Goal: Task Accomplishment & Management: Complete application form

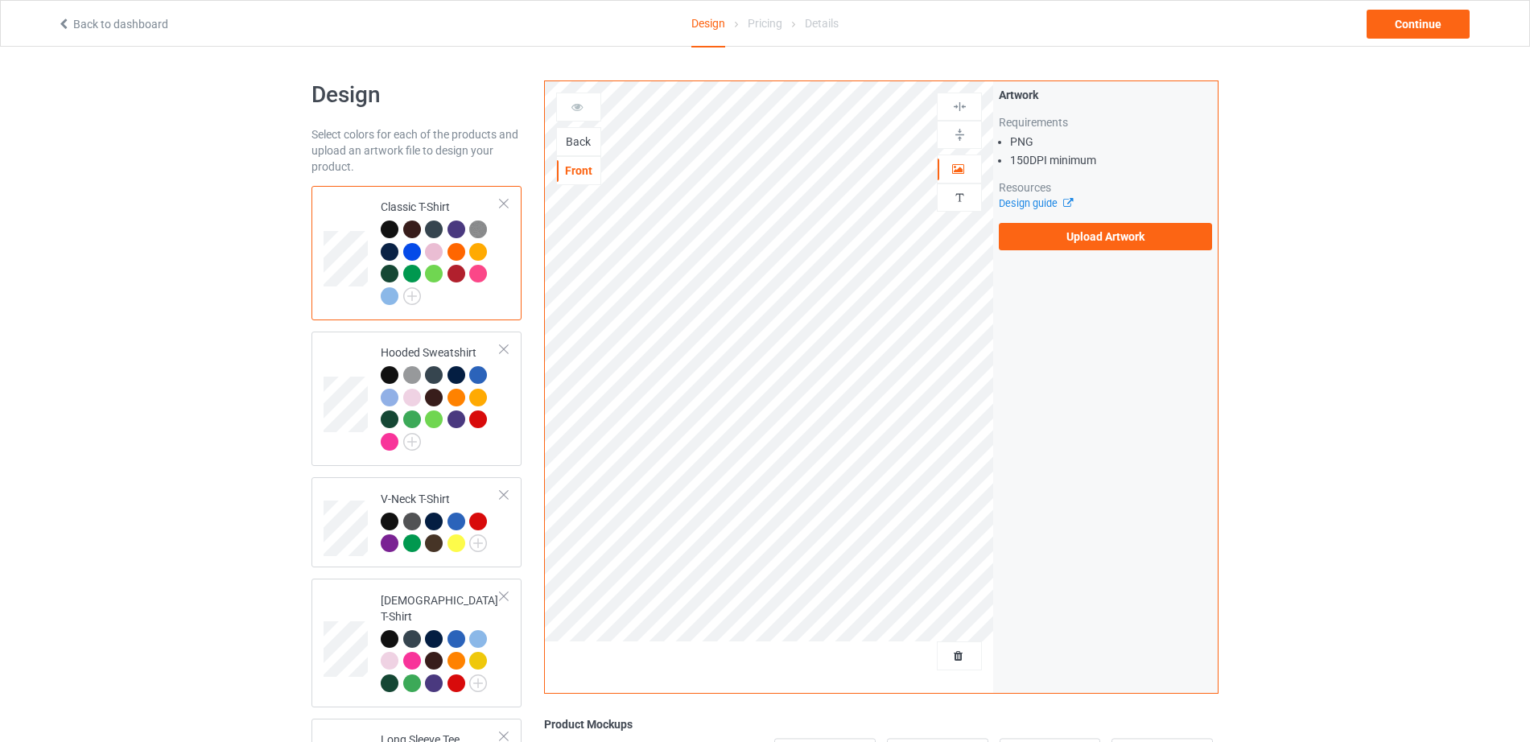
click at [576, 144] on div "Back" at bounding box center [578, 142] width 43 height 16
click at [1046, 230] on label "Upload Artwork" at bounding box center [1105, 236] width 213 height 27
click at [0, 0] on input "Upload Artwork" at bounding box center [0, 0] width 0 height 0
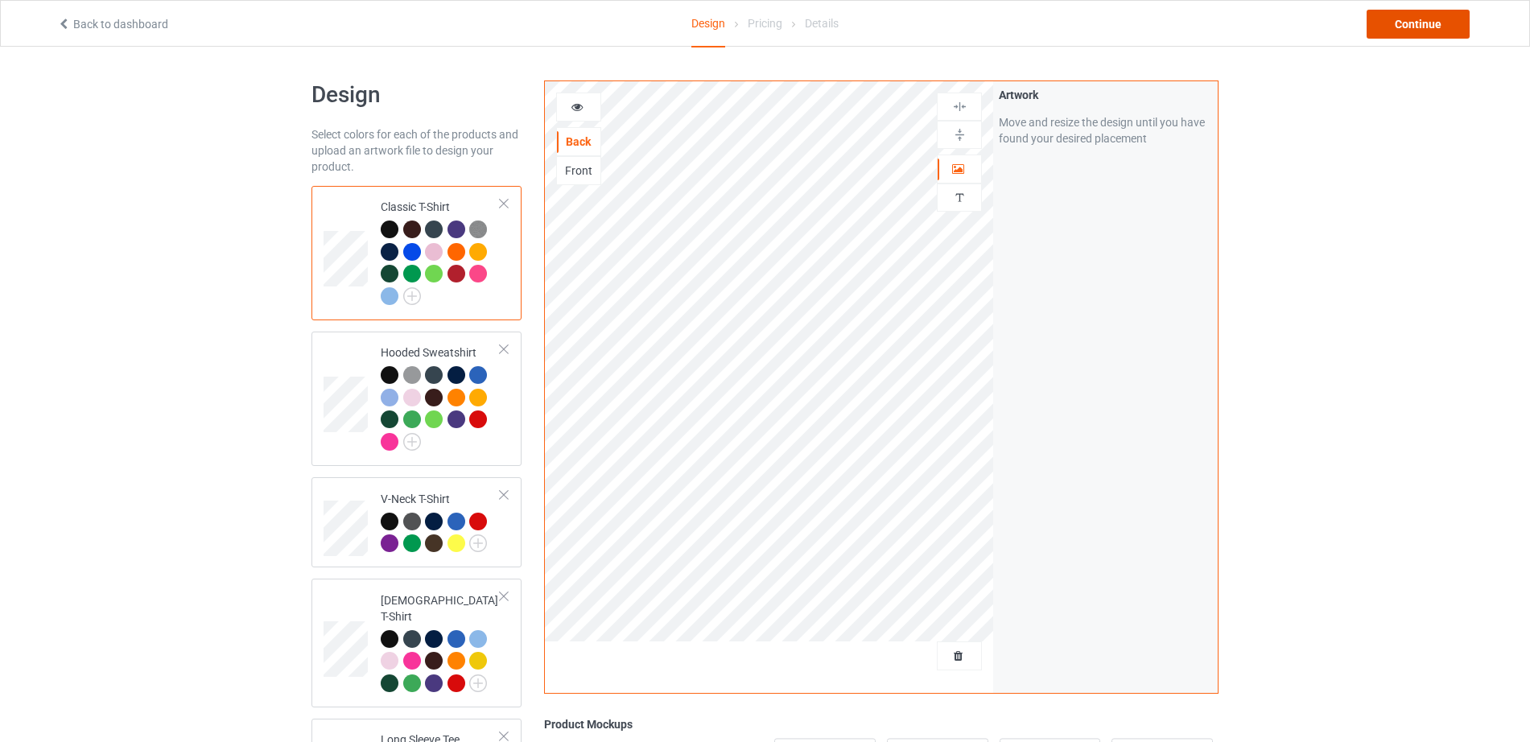
click at [1412, 24] on div "Continue" at bounding box center [1418, 24] width 103 height 29
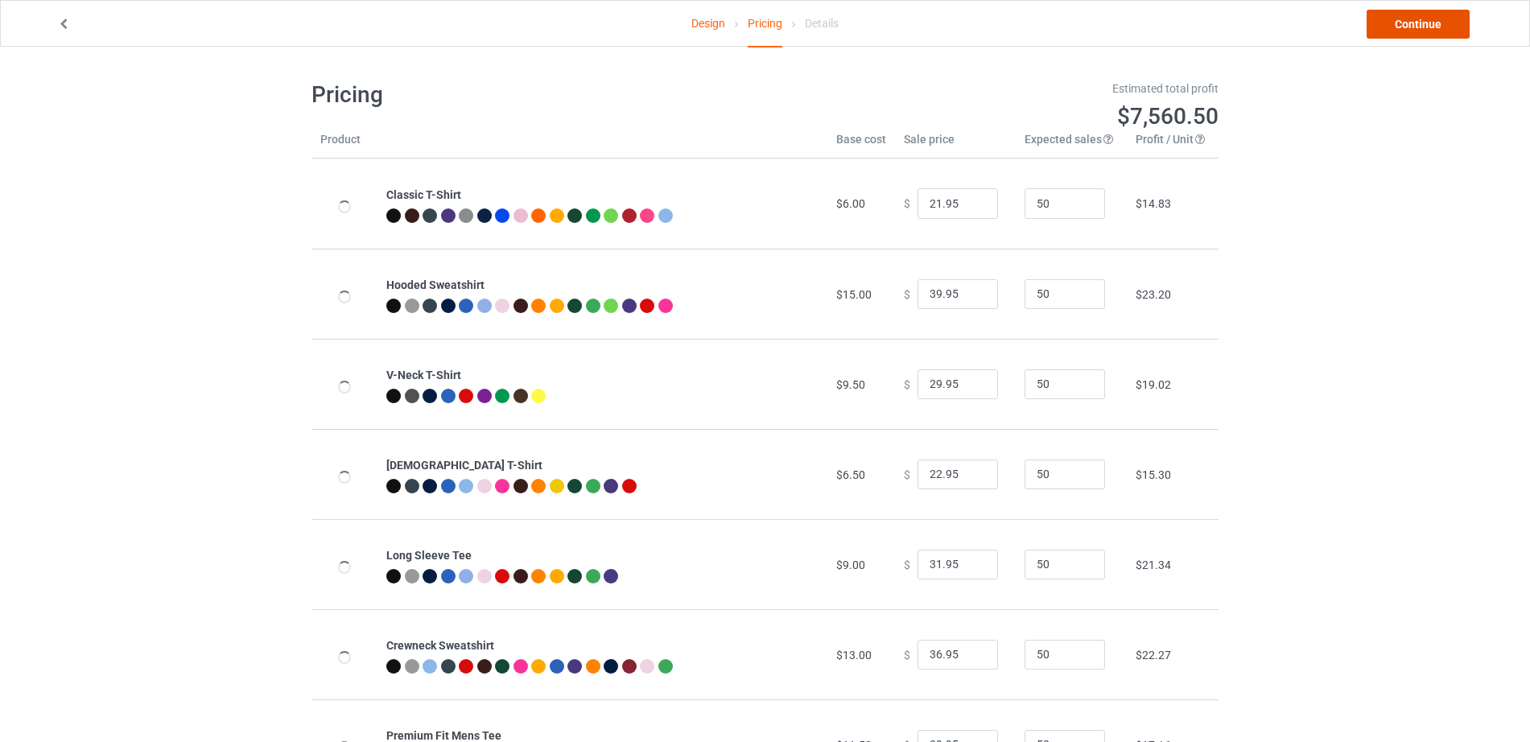
click at [1412, 24] on link "Continue" at bounding box center [1418, 24] width 103 height 29
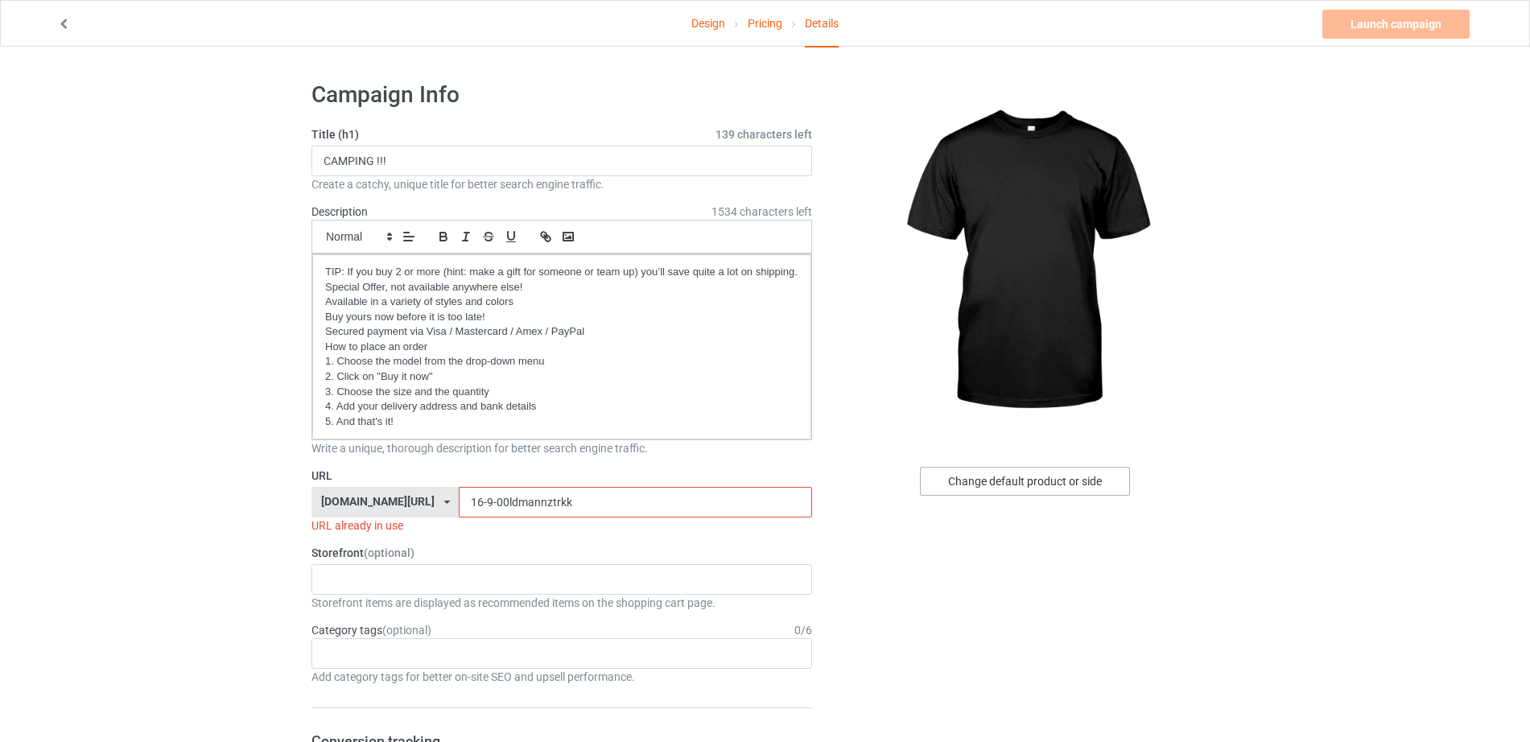
click at [972, 477] on div "Change default product or side" at bounding box center [1025, 481] width 210 height 29
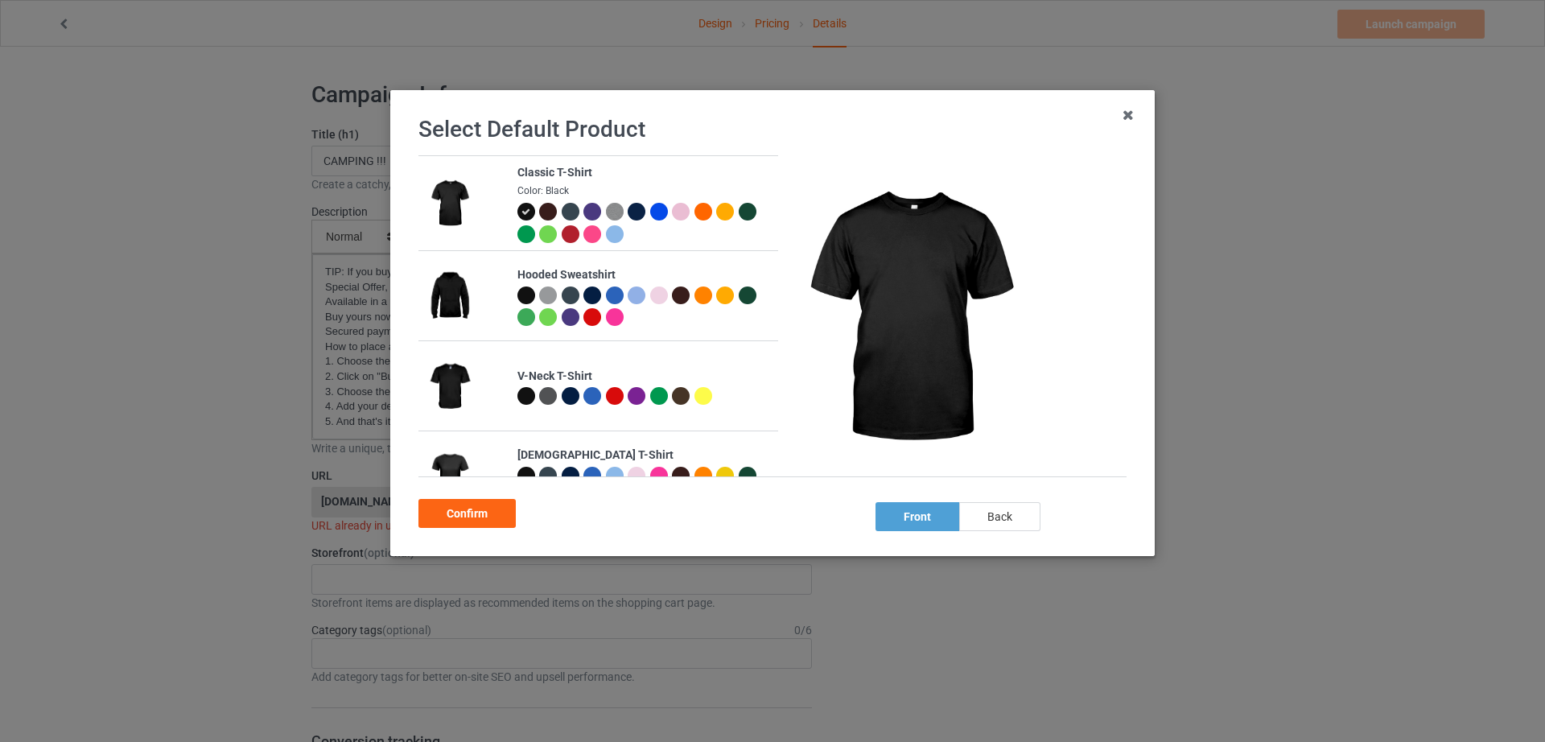
click at [1006, 514] on div "back" at bounding box center [999, 516] width 81 height 29
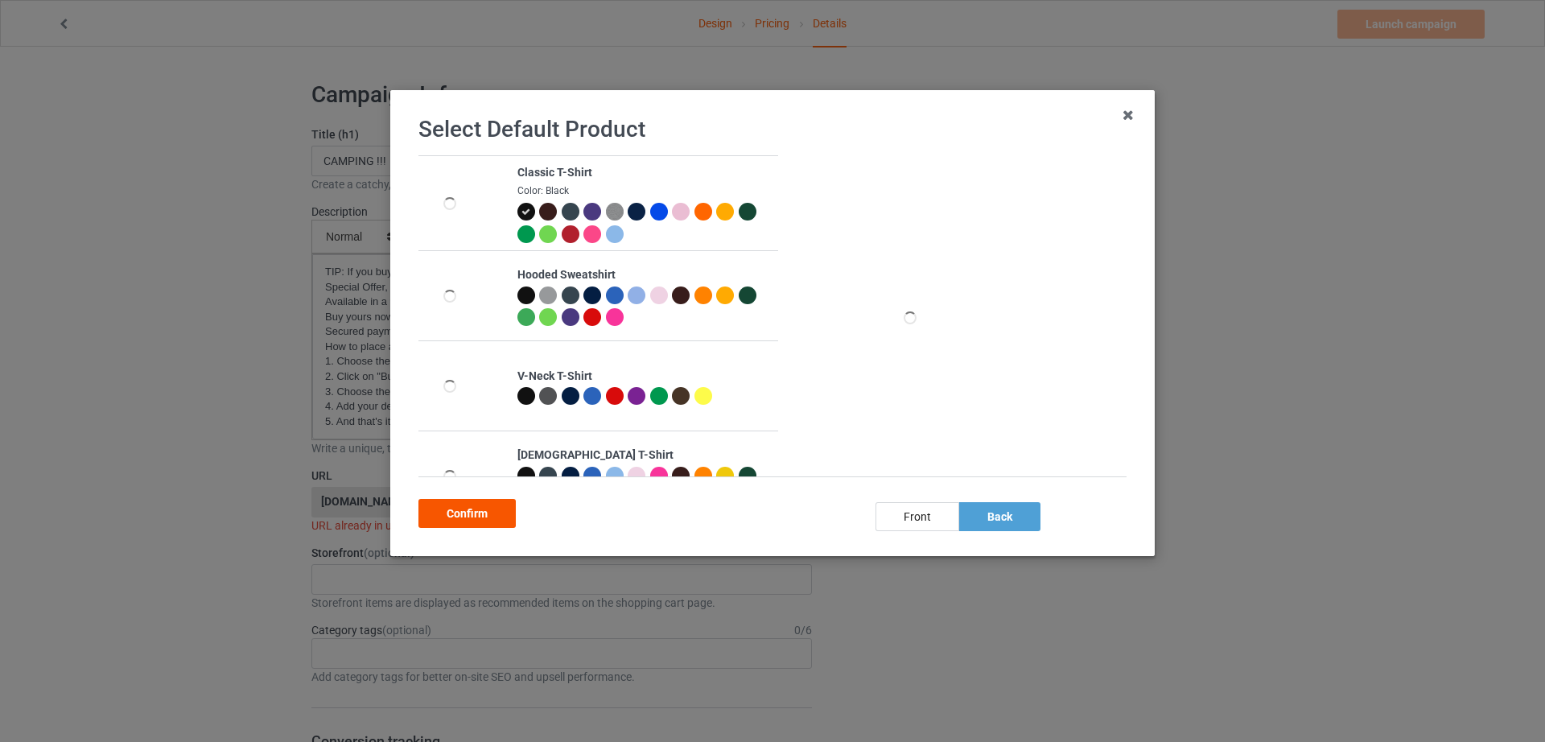
click at [476, 519] on div "Confirm" at bounding box center [466, 513] width 97 height 29
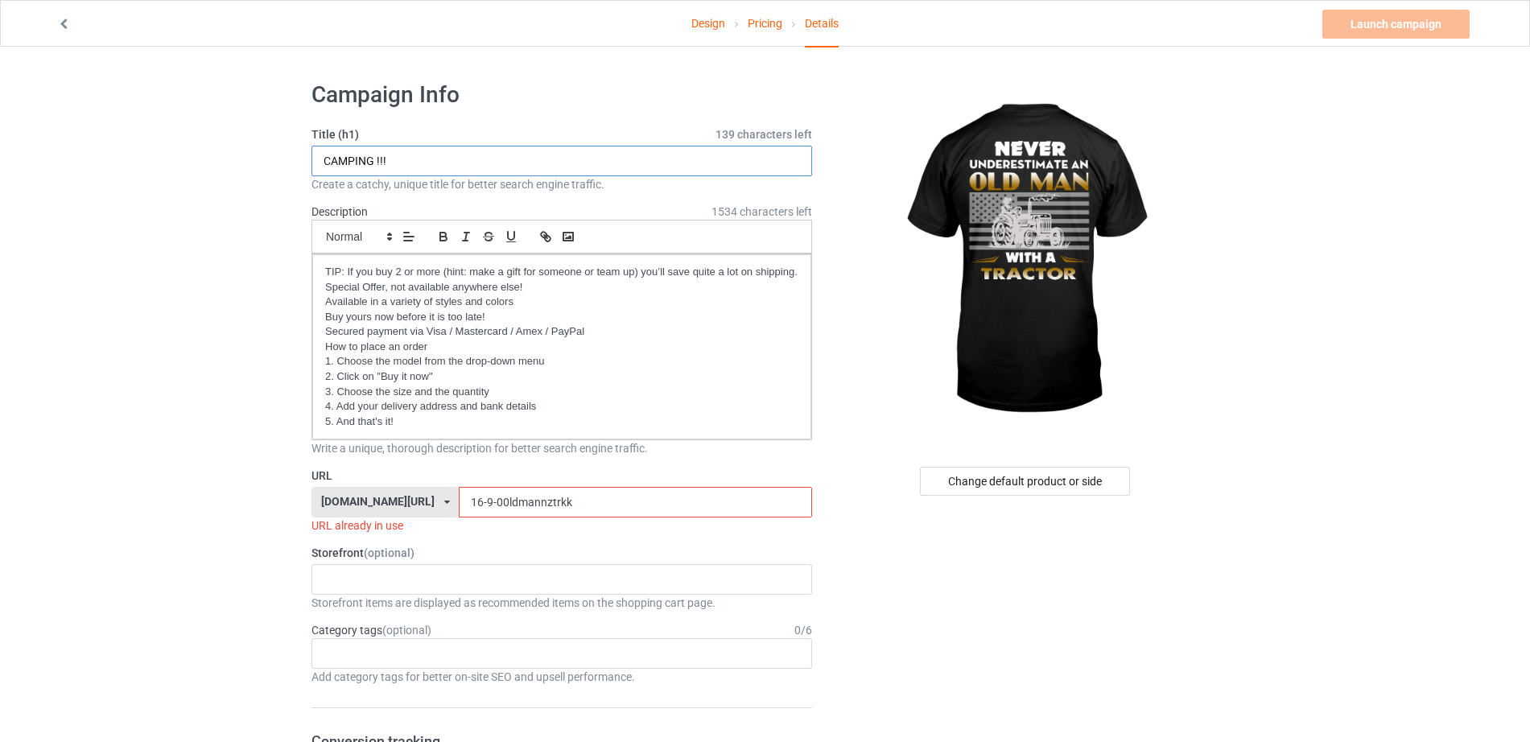
drag, startPoint x: 373, startPoint y: 163, endPoint x: 281, endPoint y: 163, distance: 92.6
drag, startPoint x: 431, startPoint y: 159, endPoint x: 259, endPoint y: 165, distance: 171.5
type input "TRACTOR !!!"
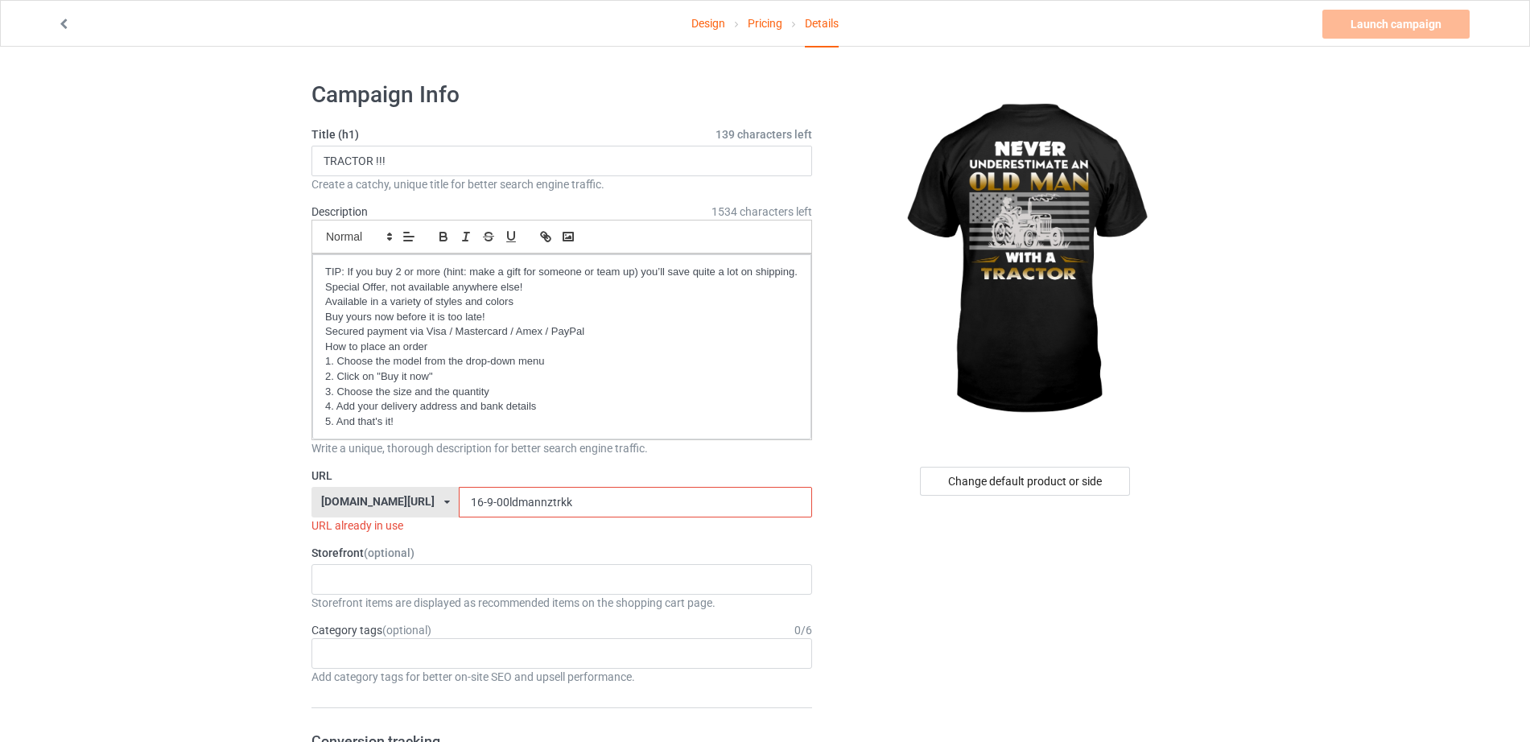
drag, startPoint x: 445, startPoint y: 502, endPoint x: 395, endPoint y: 502, distance: 49.9
click at [395, 502] on div "[DOMAIN_NAME][URL] [DOMAIN_NAME][URL] 587d0d41cee36fd012c64a69 16-9-00ldmannztr…" at bounding box center [561, 502] width 501 height 31
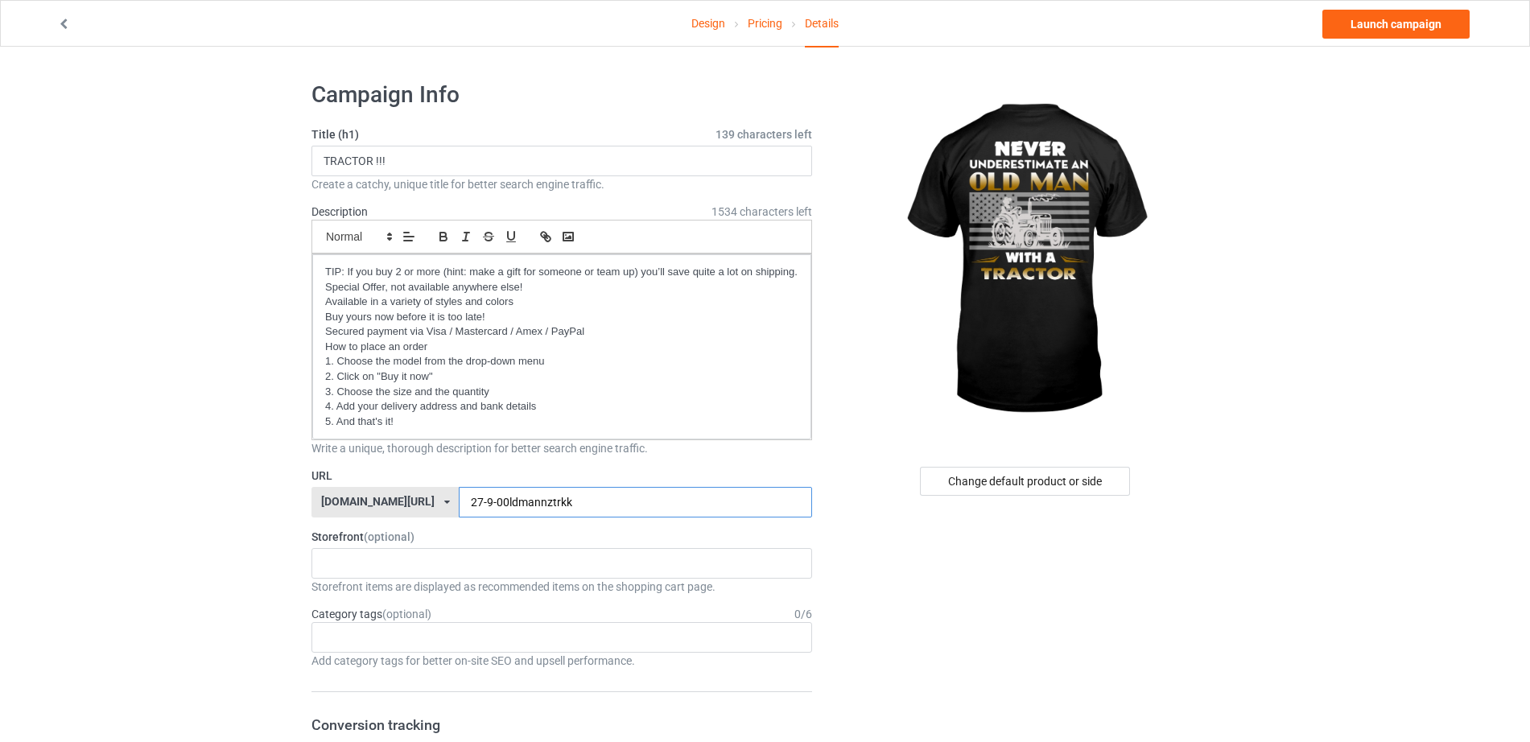
click at [541, 505] on input "27-9-00ldmannztrkk" at bounding box center [635, 502] width 352 height 31
drag, startPoint x: 540, startPoint y: 505, endPoint x: 373, endPoint y: 520, distance: 167.3
click at [530, 505] on input "27-9-00ldmannz" at bounding box center [635, 502] width 352 height 31
type input "27-9-00ldmannz8n"
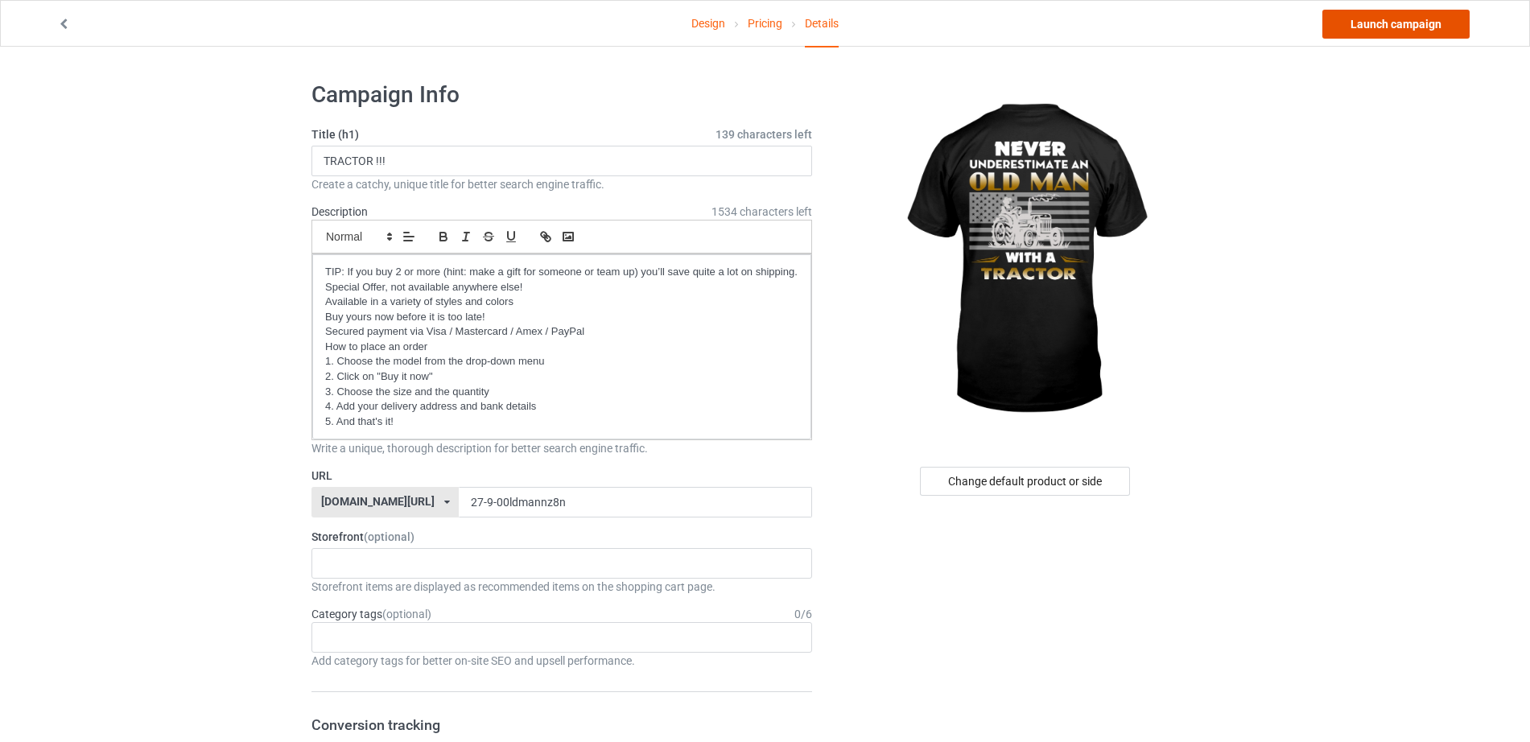
click at [1371, 28] on link "Launch campaign" at bounding box center [1395, 24] width 147 height 29
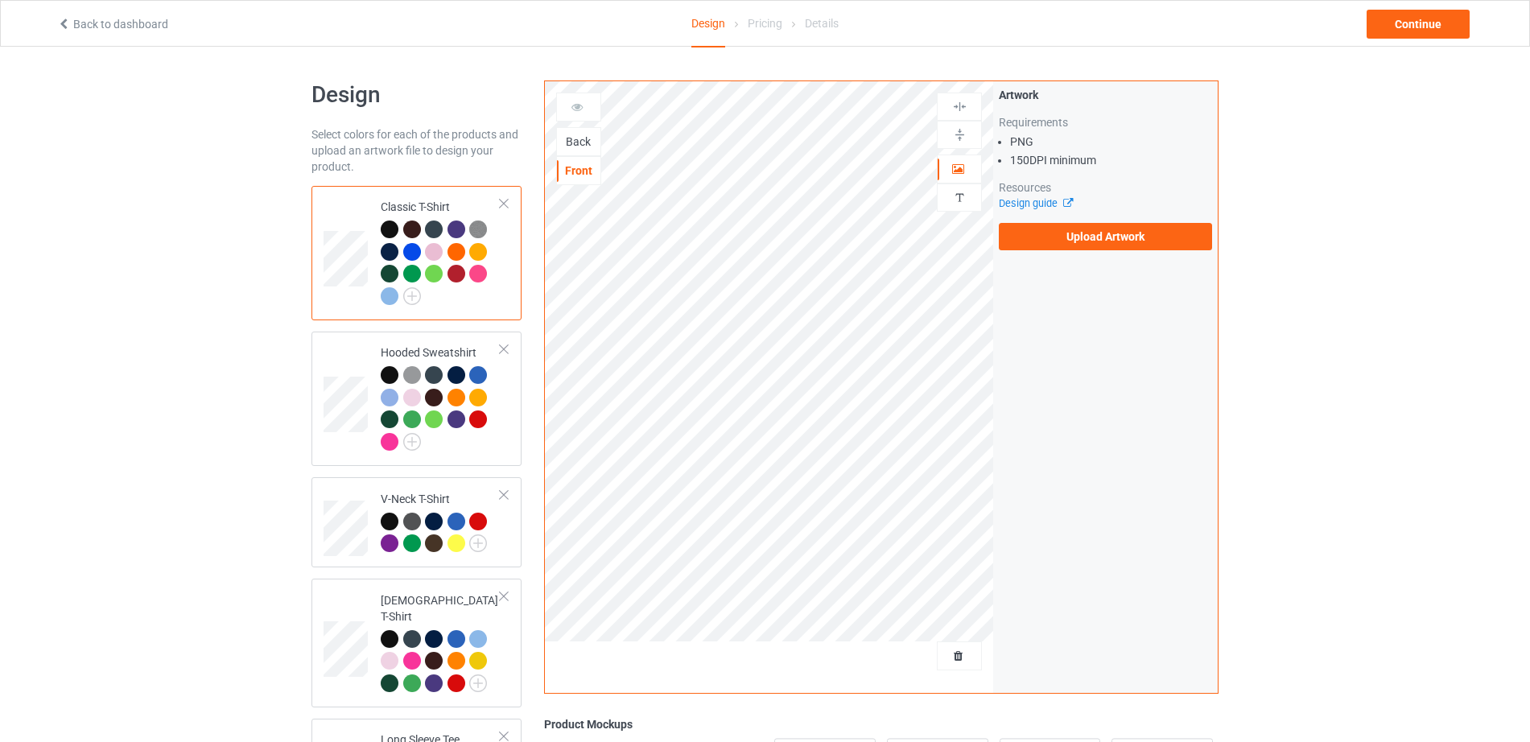
click at [584, 146] on div "Back" at bounding box center [578, 142] width 43 height 16
click at [1143, 236] on label "Upload Artwork" at bounding box center [1105, 236] width 213 height 27
click at [0, 0] on input "Upload Artwork" at bounding box center [0, 0] width 0 height 0
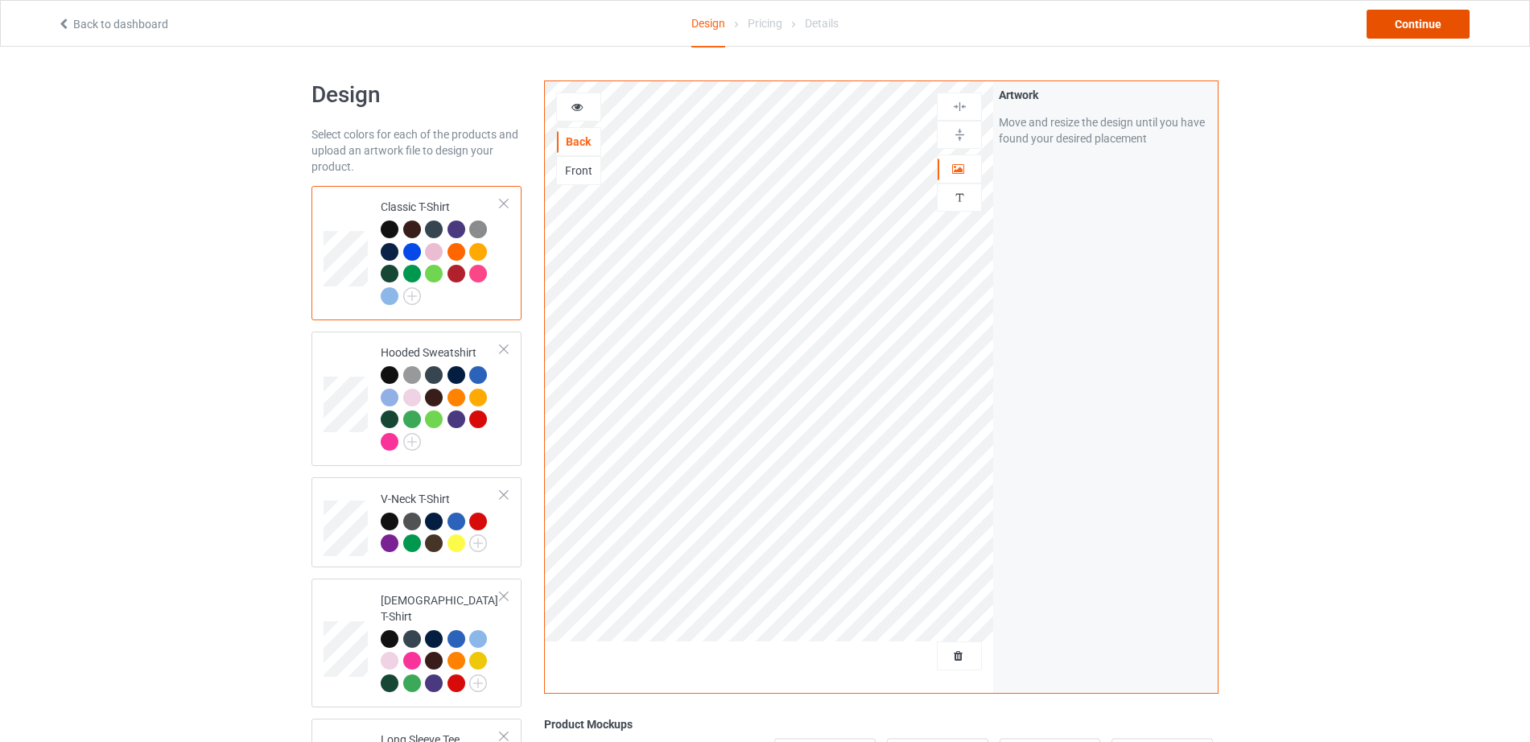
click at [1428, 18] on div "Continue" at bounding box center [1418, 24] width 103 height 29
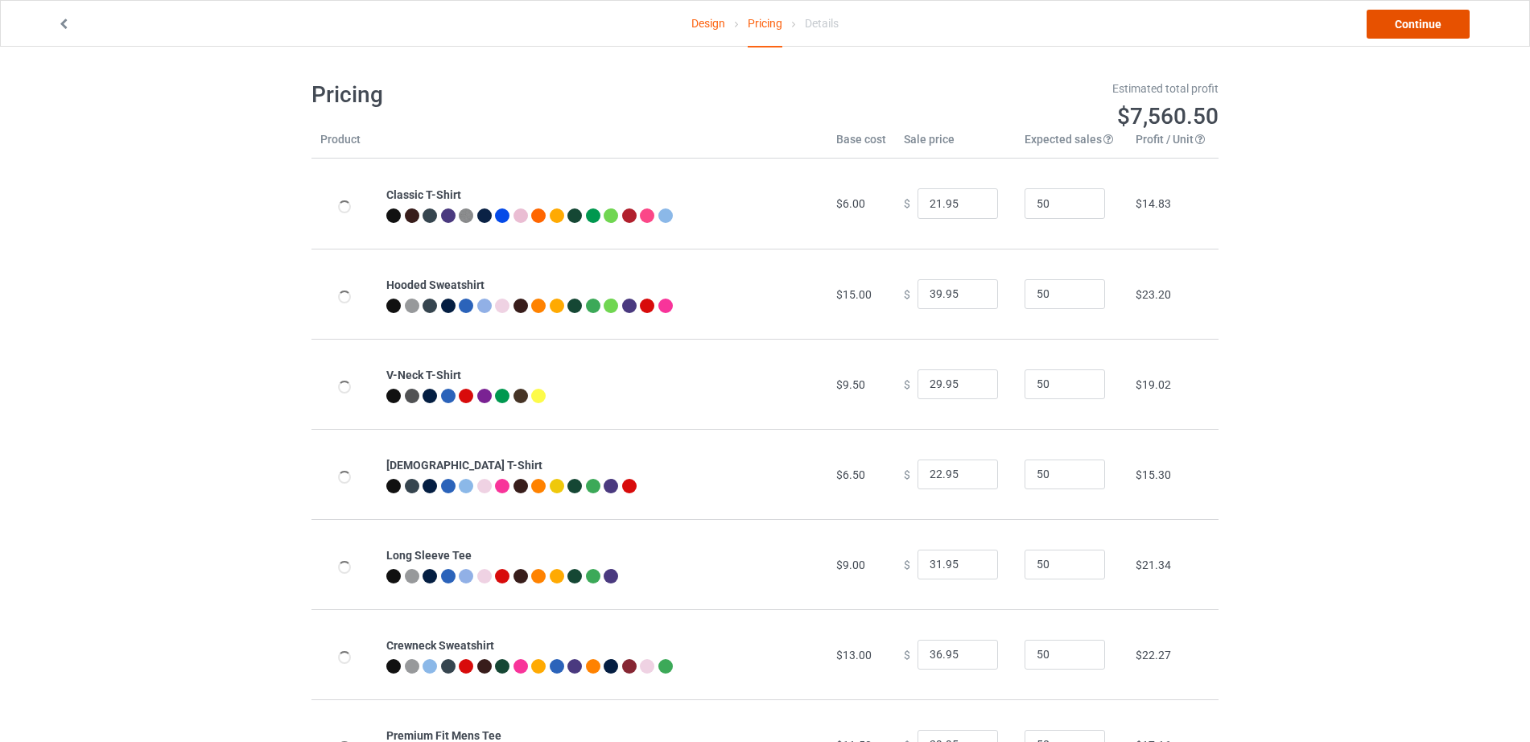
click at [1428, 18] on link "Continue" at bounding box center [1418, 24] width 103 height 29
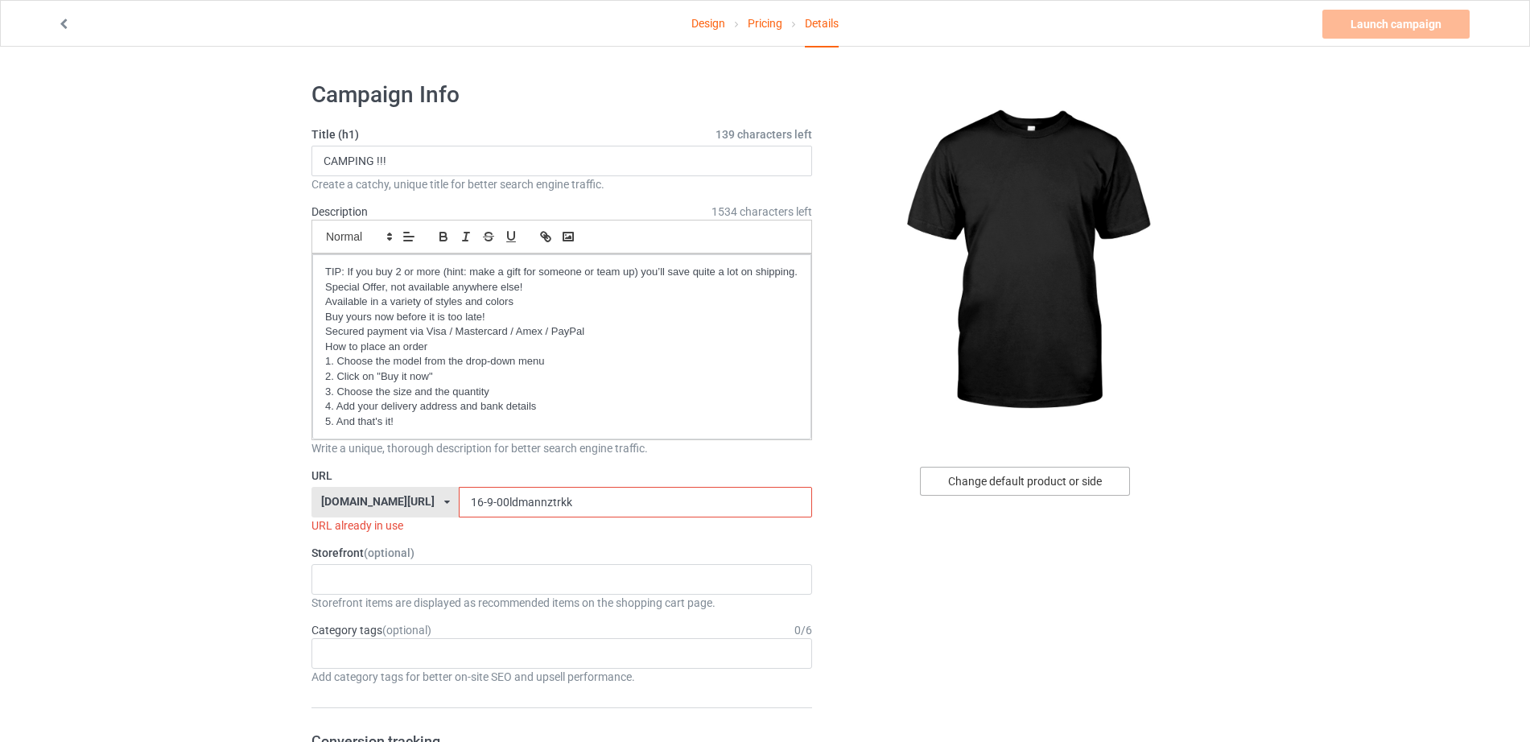
click at [1008, 488] on div "Change default product or side" at bounding box center [1025, 481] width 210 height 29
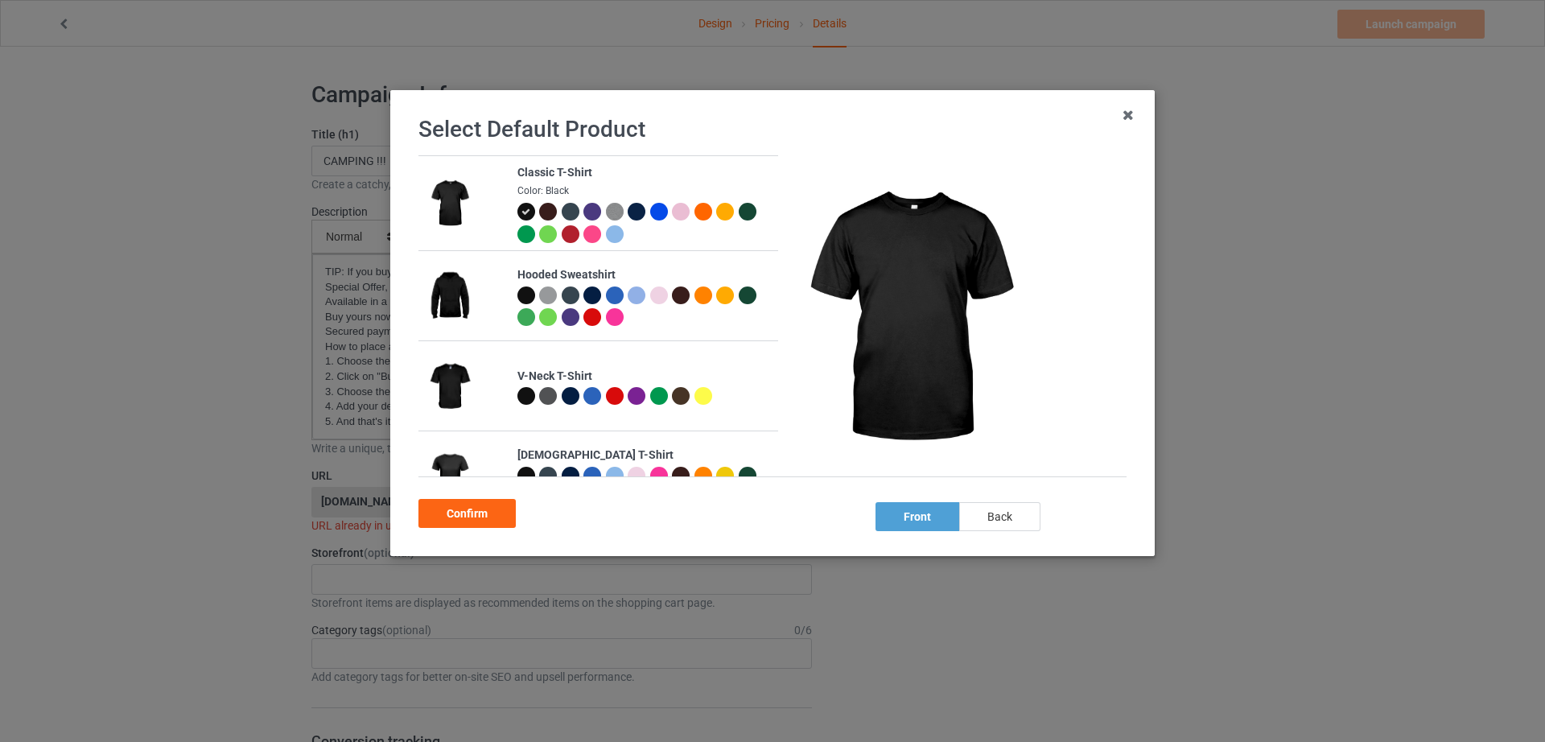
click at [1008, 516] on div "back" at bounding box center [999, 516] width 81 height 29
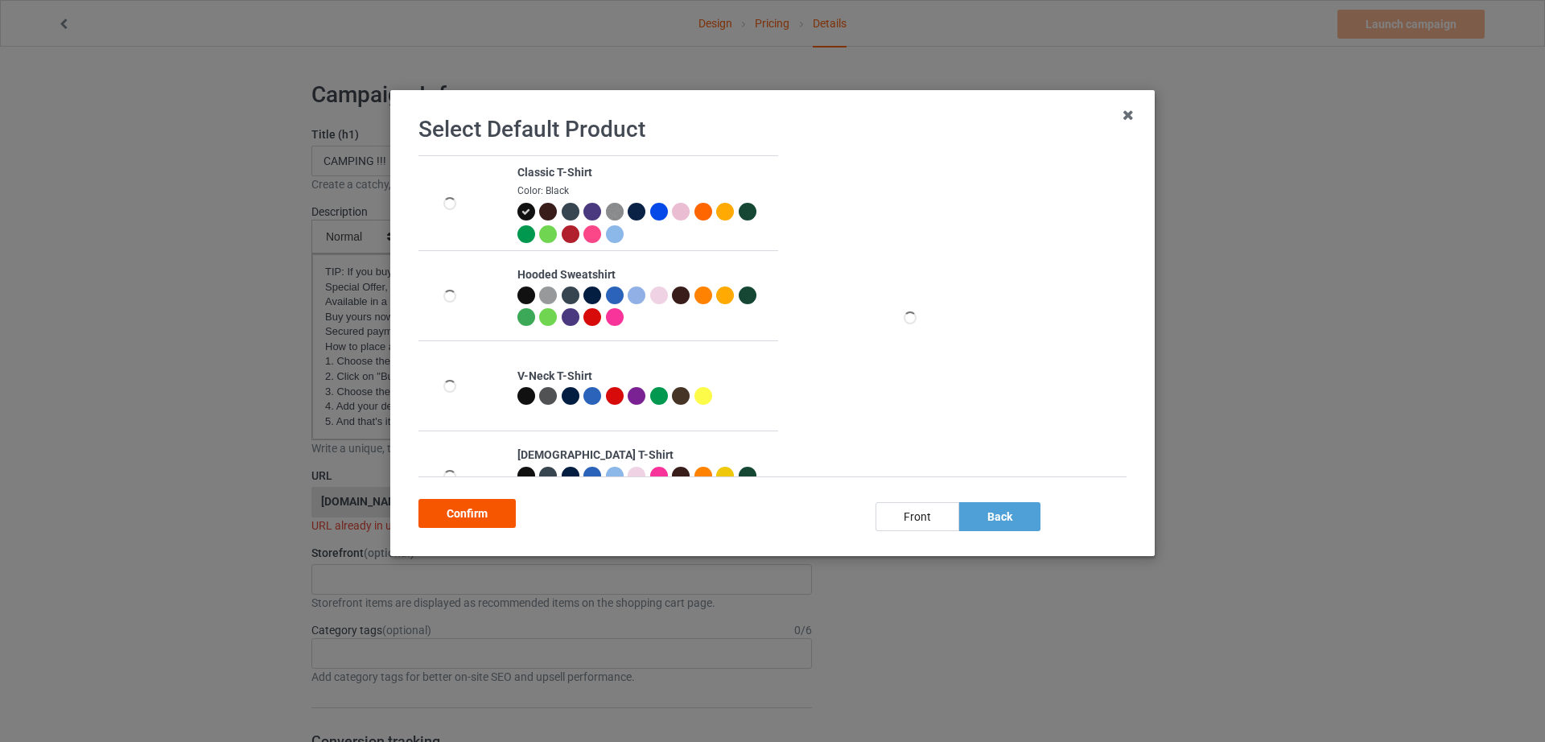
click at [460, 521] on div "Confirm" at bounding box center [466, 513] width 97 height 29
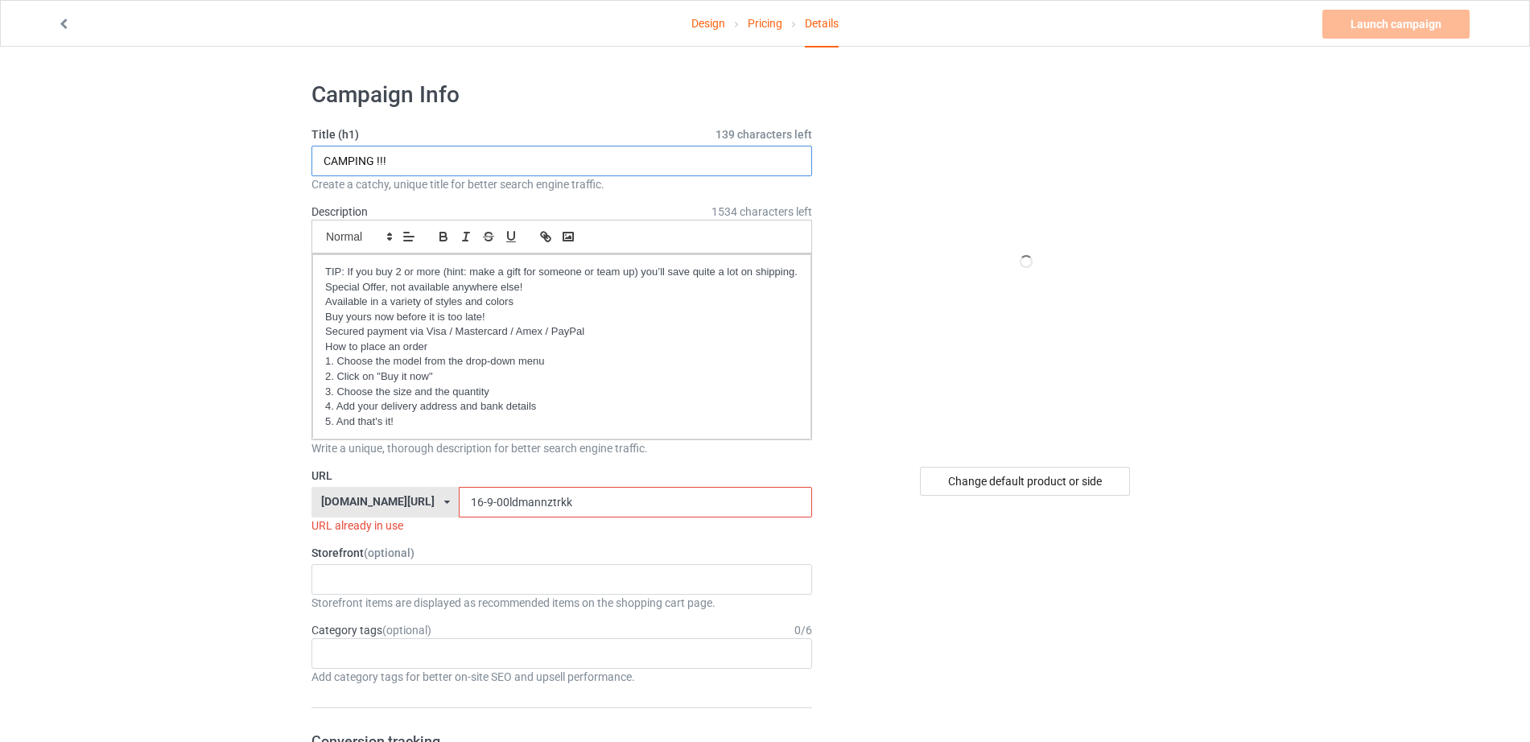
drag, startPoint x: 390, startPoint y: 164, endPoint x: 225, endPoint y: 149, distance: 166.5
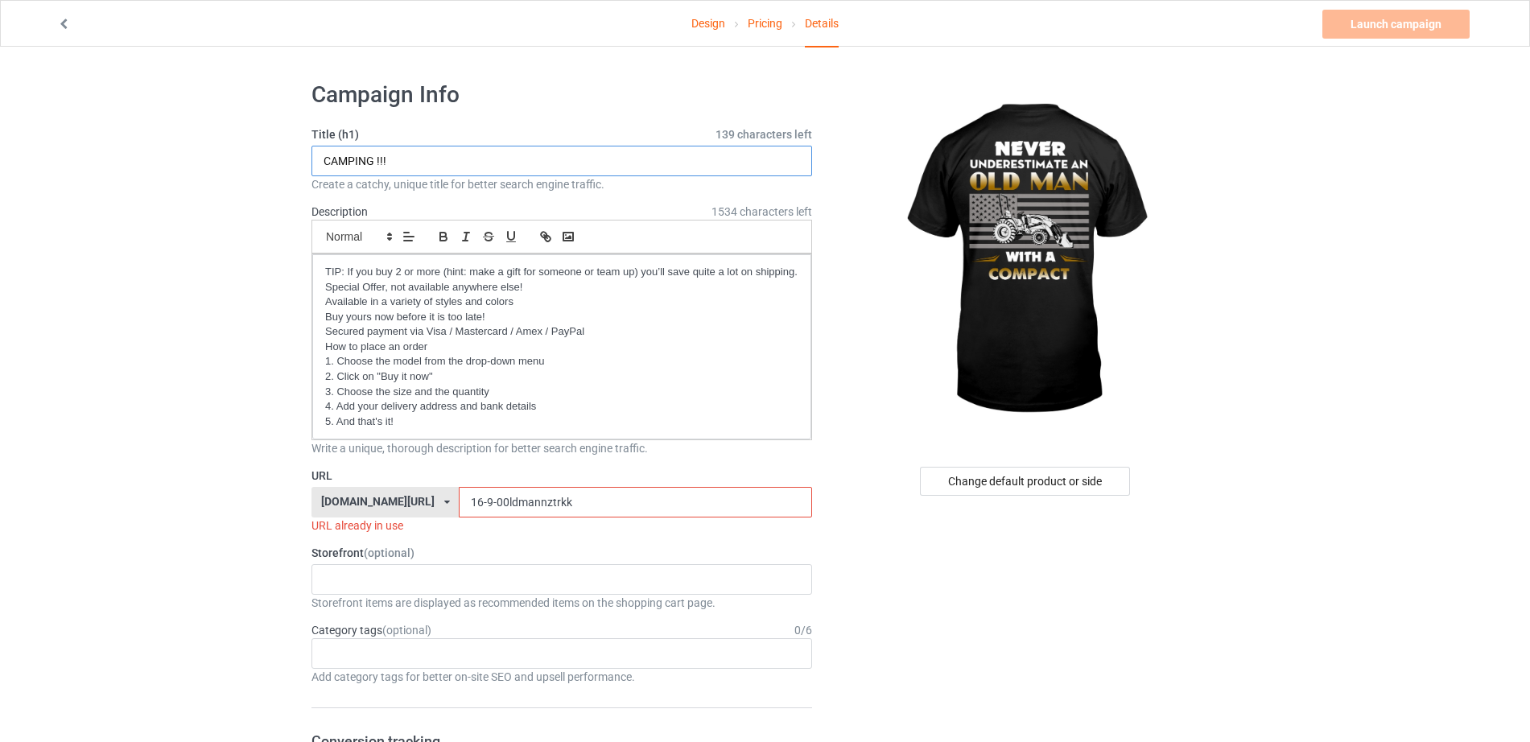
paste input "TRACTOR"
type input "TRACTOR !!!"
drag, startPoint x: 558, startPoint y: 499, endPoint x: 413, endPoint y: 504, distance: 144.9
click at [459, 504] on input "16-9-00ldmannztrkk" at bounding box center [635, 502] width 352 height 31
paste input "27-9-00ldmannz8n"
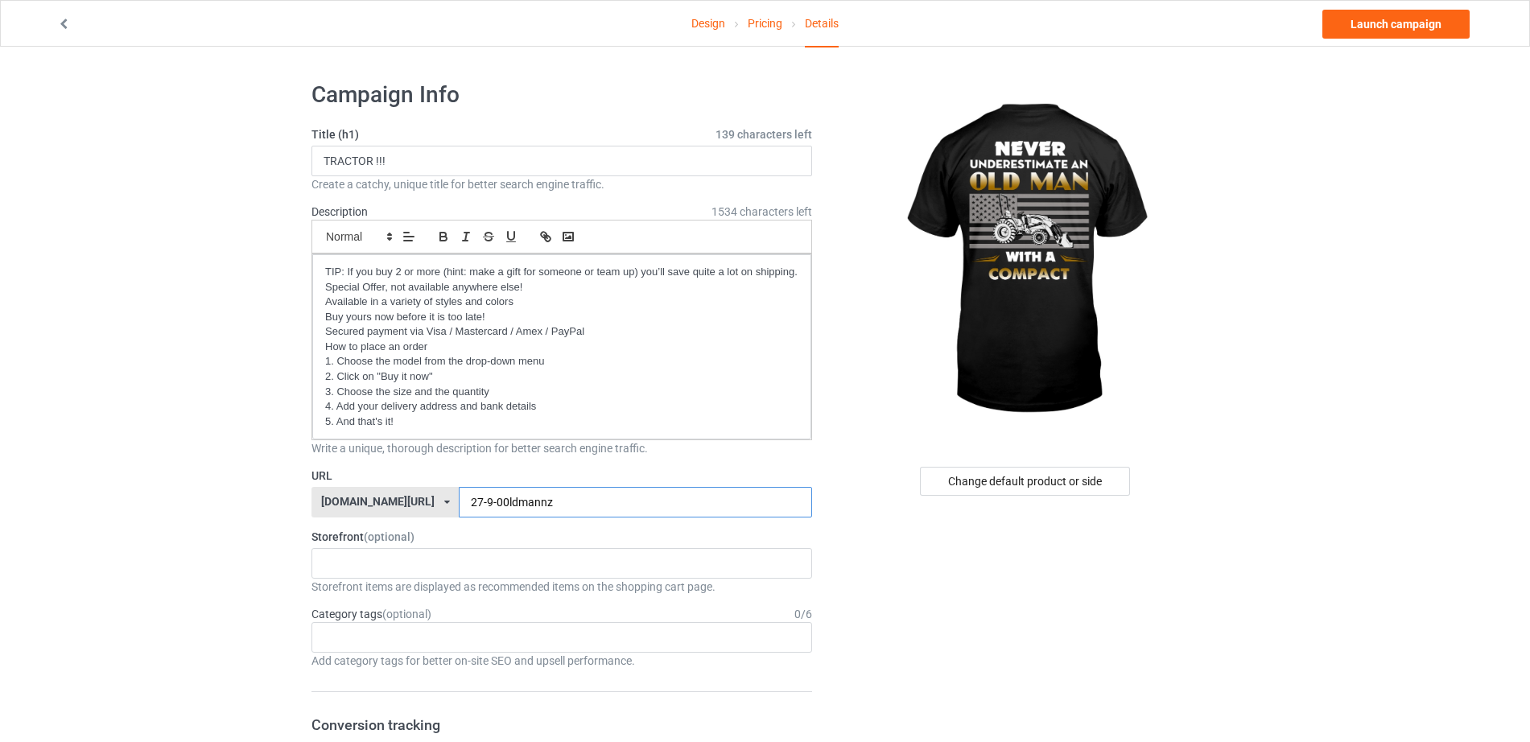
drag, startPoint x: 575, startPoint y: 495, endPoint x: 361, endPoint y: 503, distance: 214.2
click at [361, 503] on div "teechip.com/ teechip.com/ 587d0d41cee36fd012c64a69 27-9-00ldmannz" at bounding box center [561, 502] width 501 height 31
click at [538, 501] on input "27-9-00ldmannz" at bounding box center [635, 502] width 352 height 31
type input "27-9-00ldmannzpact"
click at [1387, 28] on link "Launch campaign" at bounding box center [1395, 24] width 147 height 29
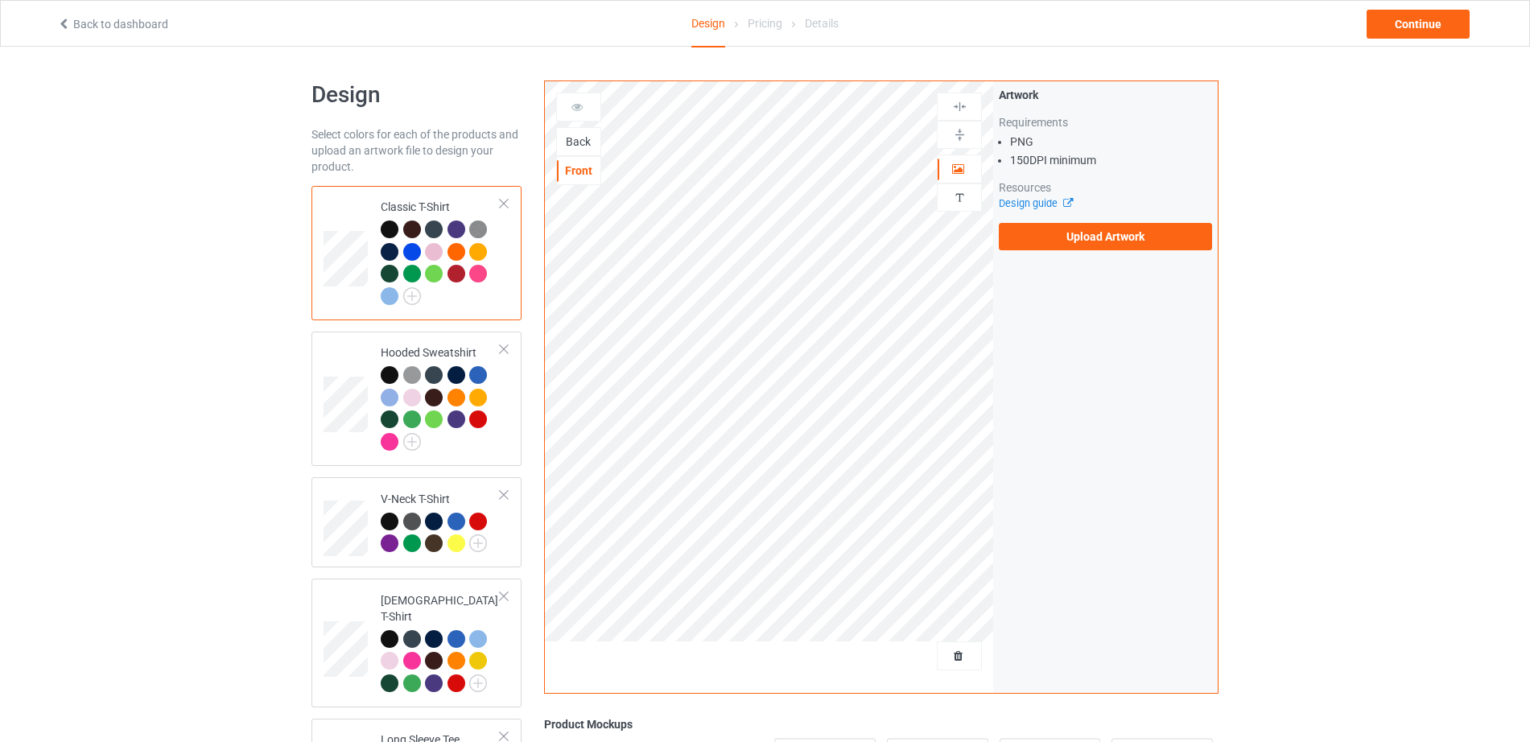
click at [581, 144] on div "Back" at bounding box center [578, 142] width 43 height 16
click at [1061, 229] on label "Upload Artwork" at bounding box center [1105, 236] width 213 height 27
click at [0, 0] on input "Upload Artwork" at bounding box center [0, 0] width 0 height 0
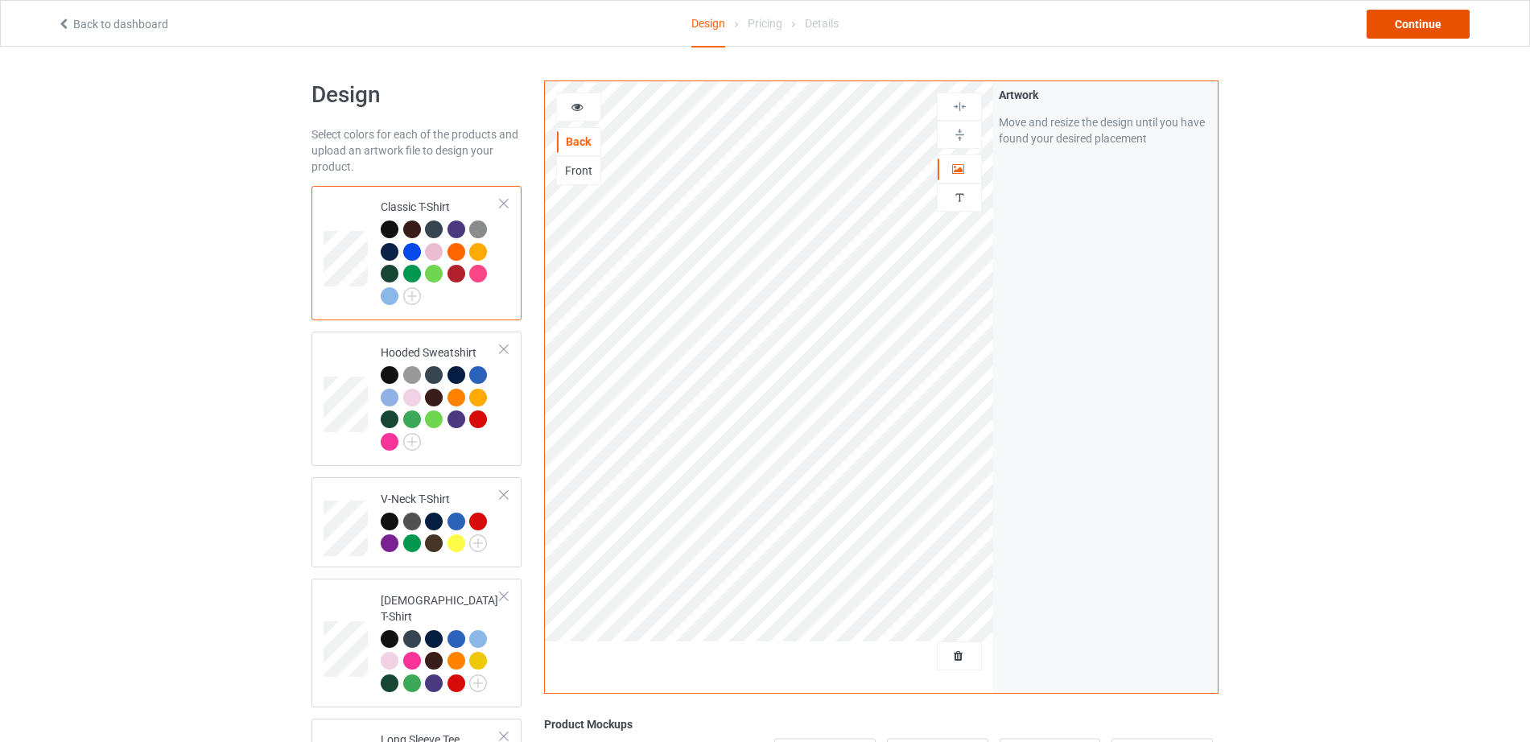
click at [1424, 21] on div "Continue" at bounding box center [1418, 24] width 103 height 29
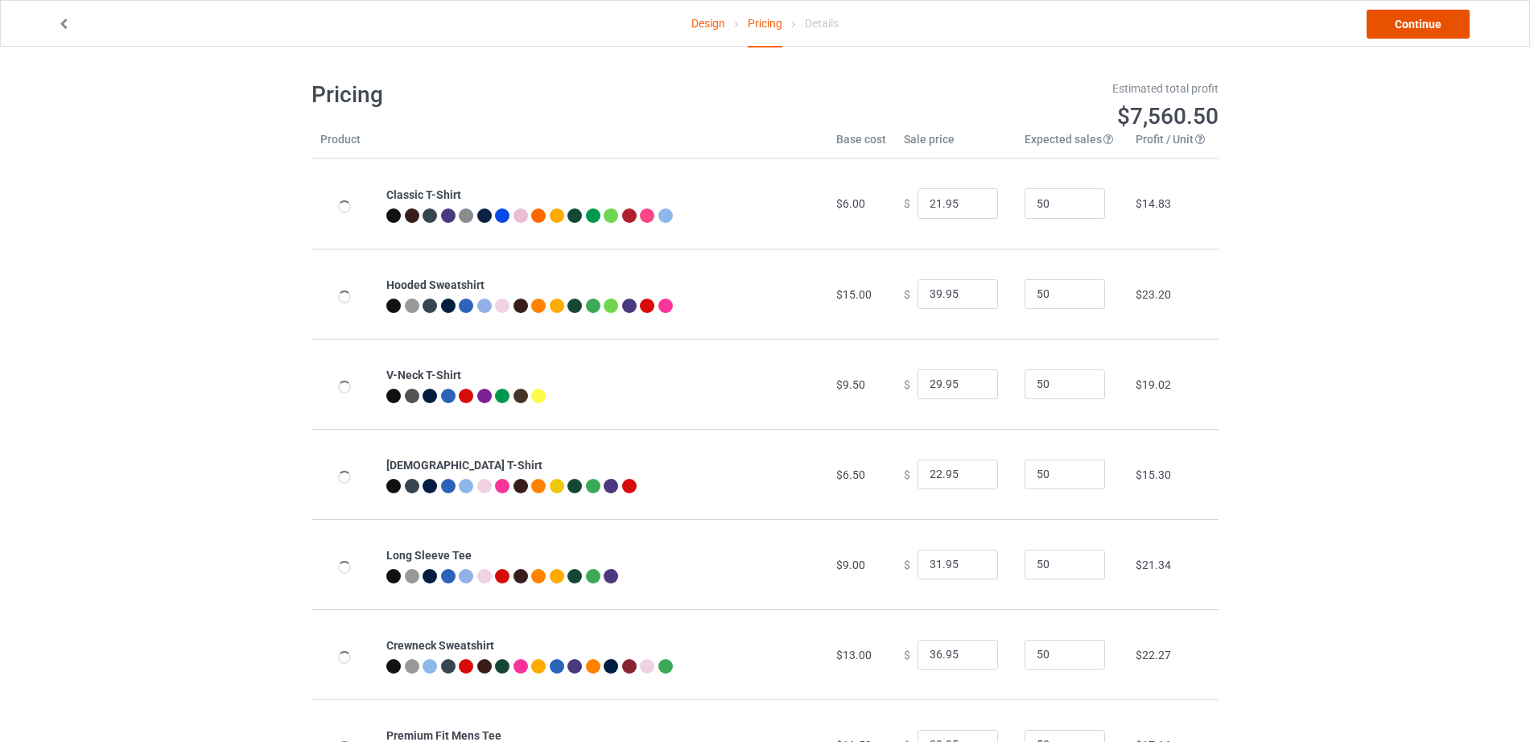
click at [1424, 21] on link "Continue" at bounding box center [1418, 24] width 103 height 29
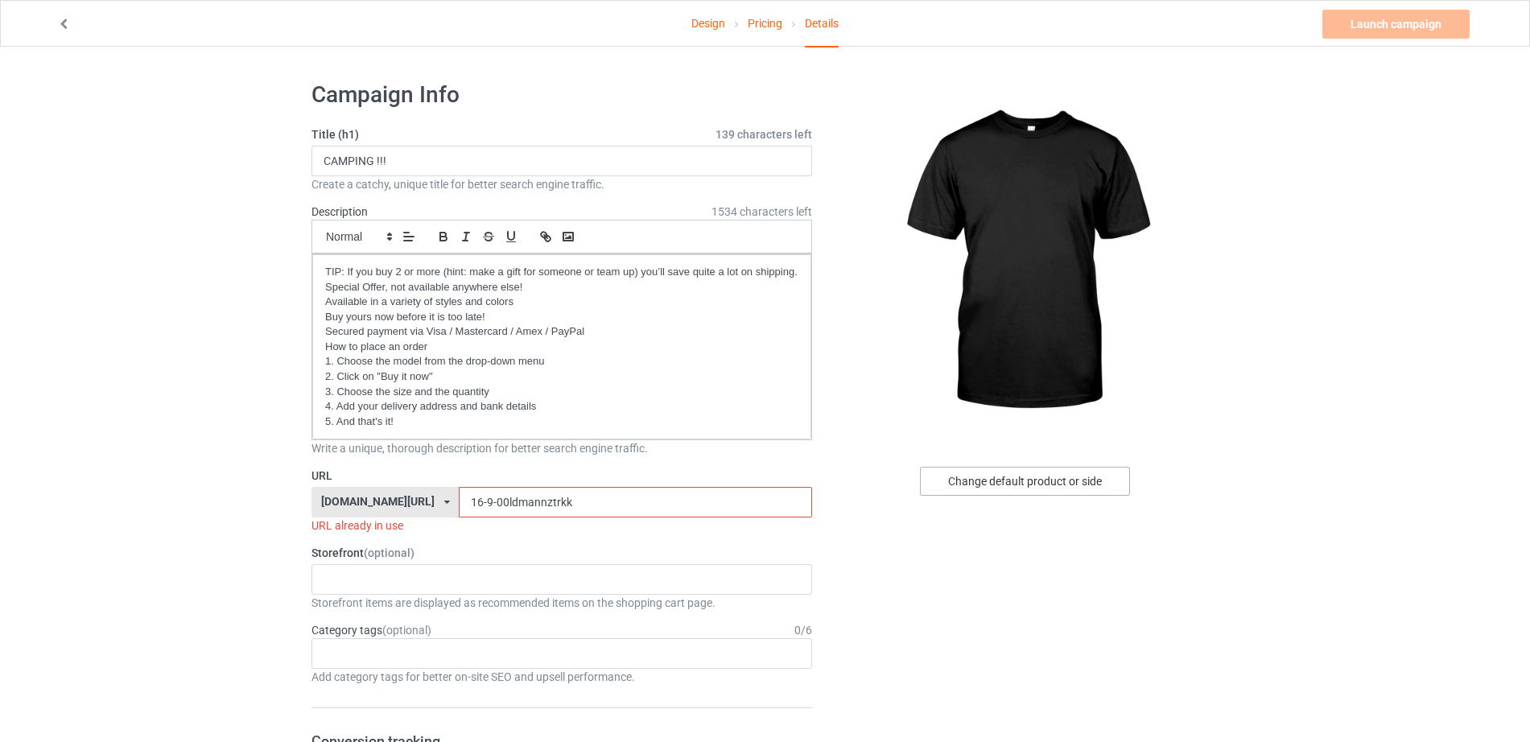
click at [1041, 481] on div "Change default product or side" at bounding box center [1025, 481] width 210 height 29
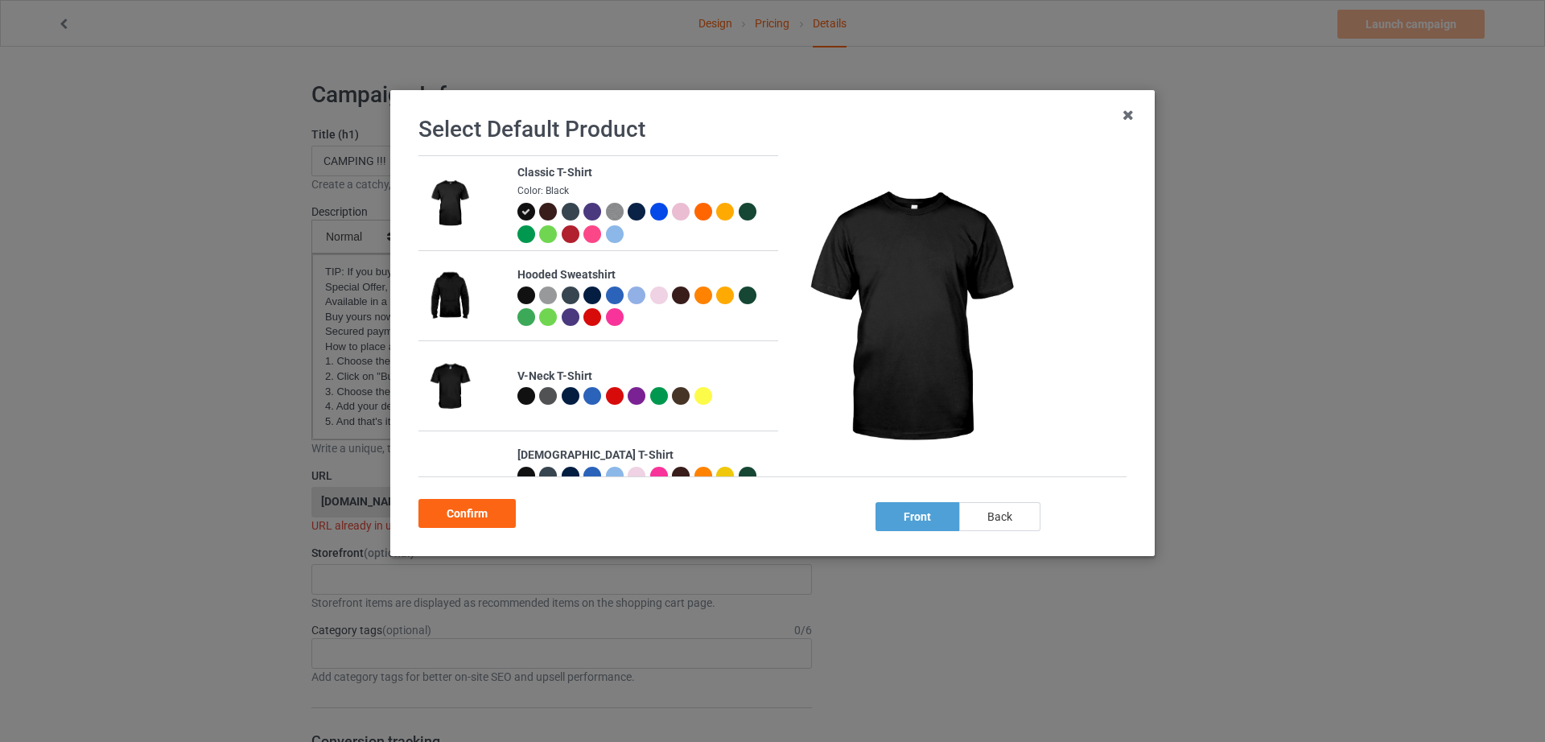
click at [1003, 528] on div "back" at bounding box center [999, 516] width 81 height 29
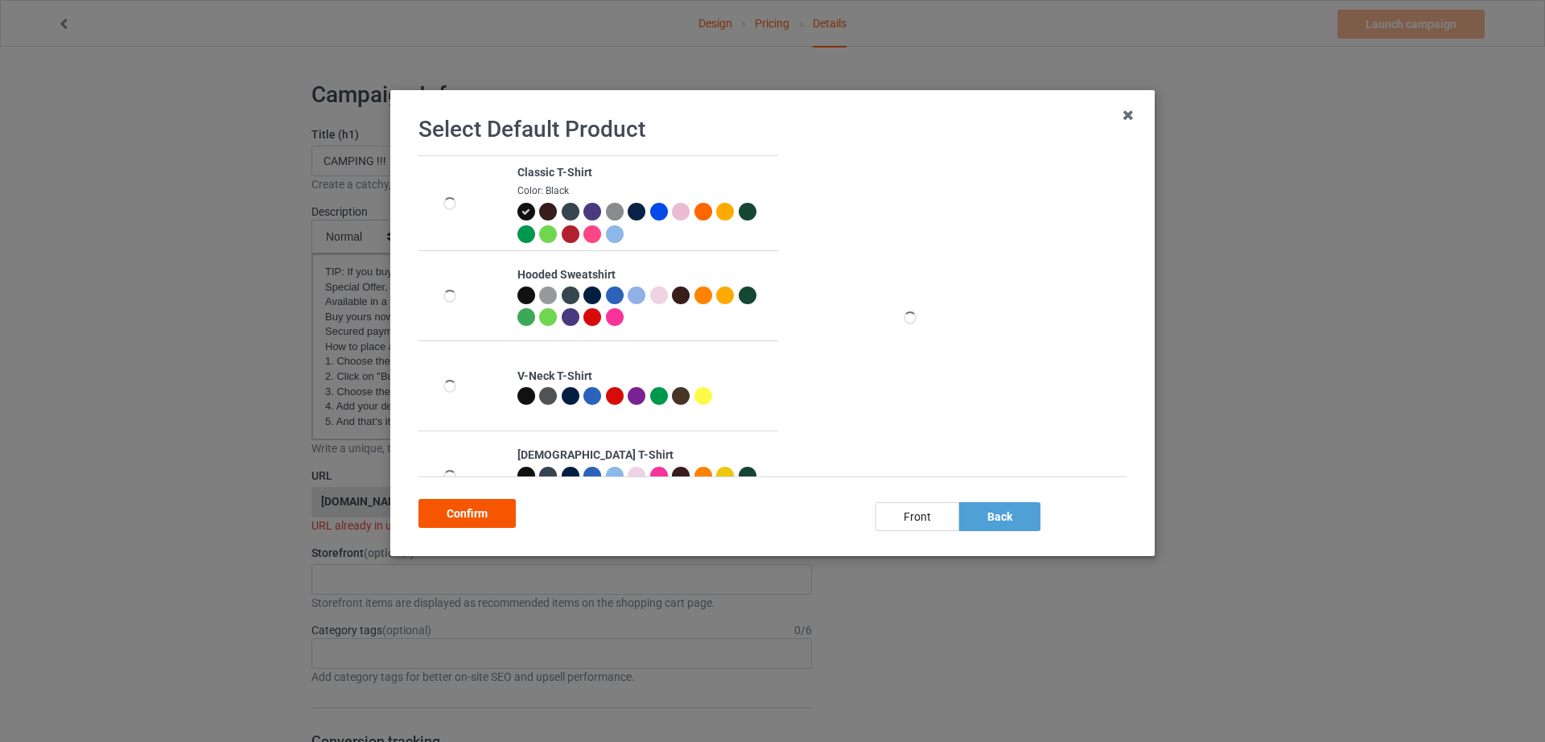
click at [475, 521] on div "Confirm" at bounding box center [466, 513] width 97 height 29
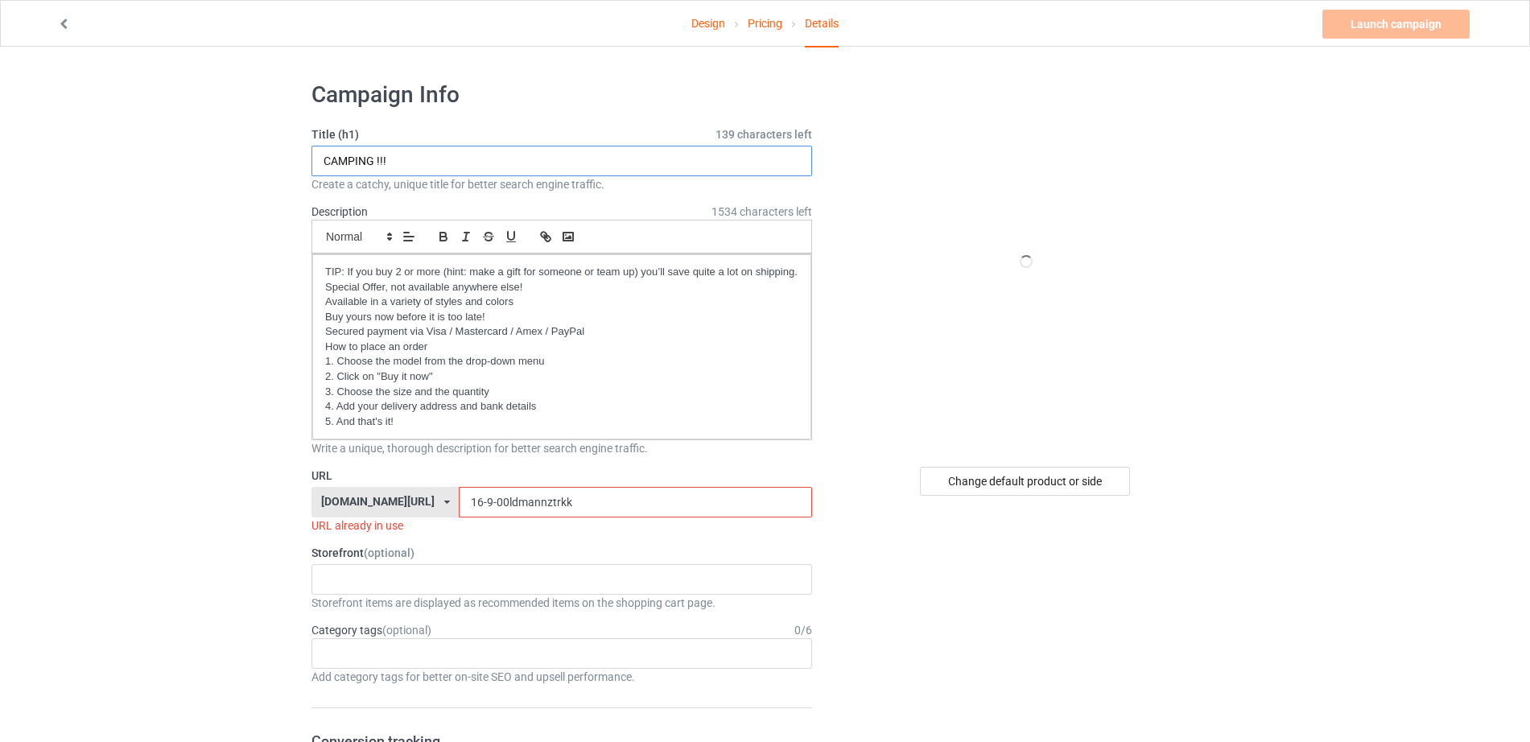
drag, startPoint x: 417, startPoint y: 163, endPoint x: 265, endPoint y: 163, distance: 152.1
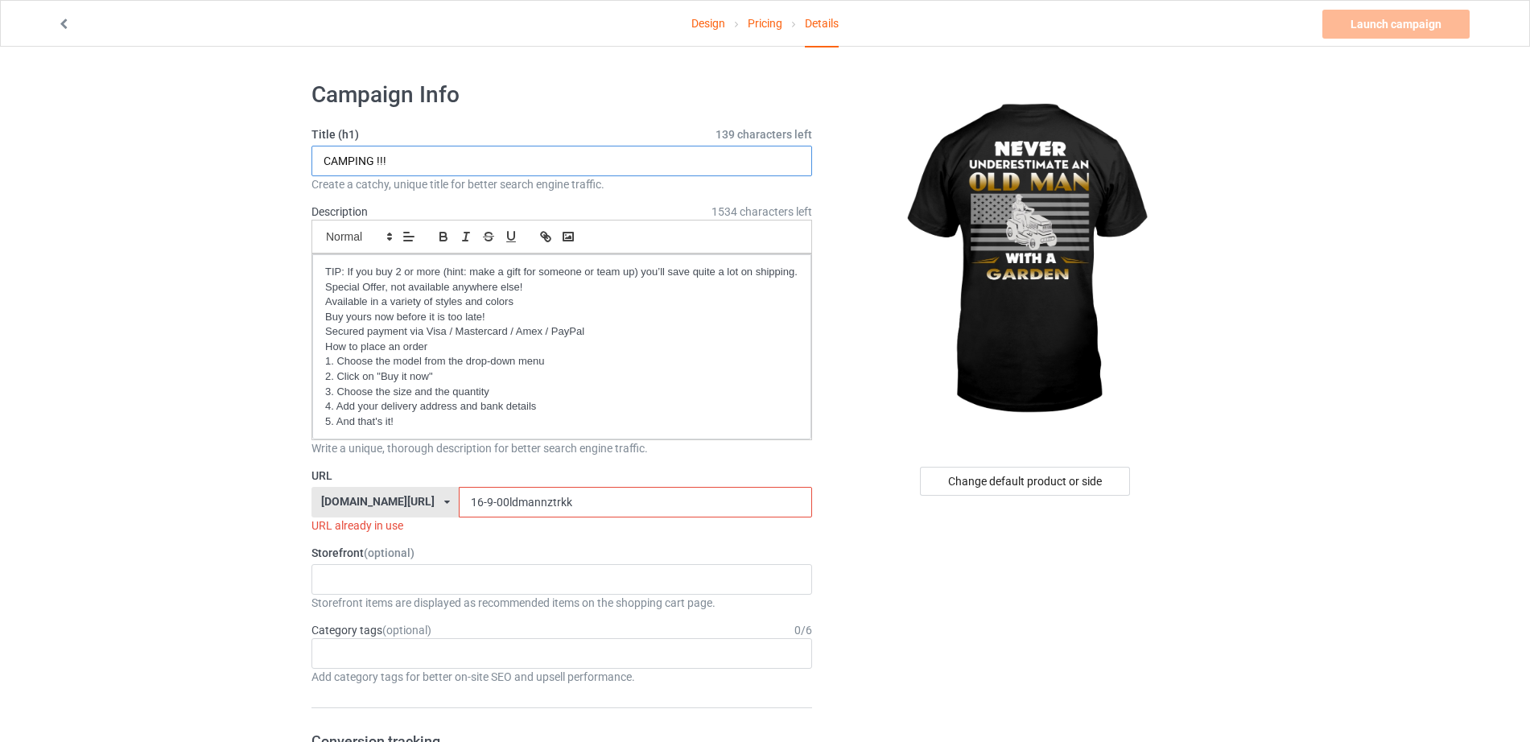
paste input "TRACTOR"
type input "TRACTOR !!!"
drag, startPoint x: 542, startPoint y: 497, endPoint x: 304, endPoint y: 500, distance: 238.2
paste input "27-9-00ldmannz"
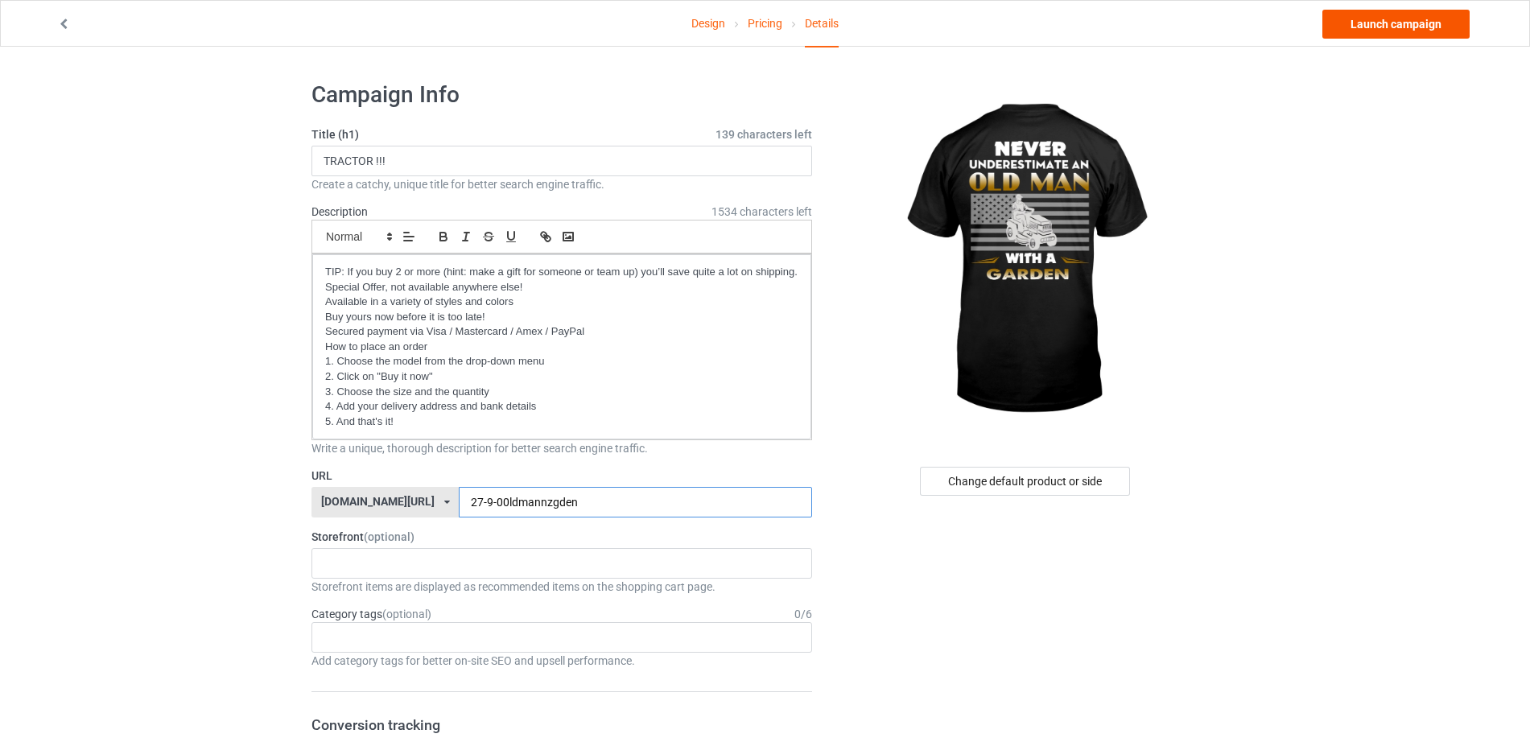
type input "27-9-00ldmannzgden"
click at [1408, 30] on link "Launch campaign" at bounding box center [1395, 24] width 147 height 29
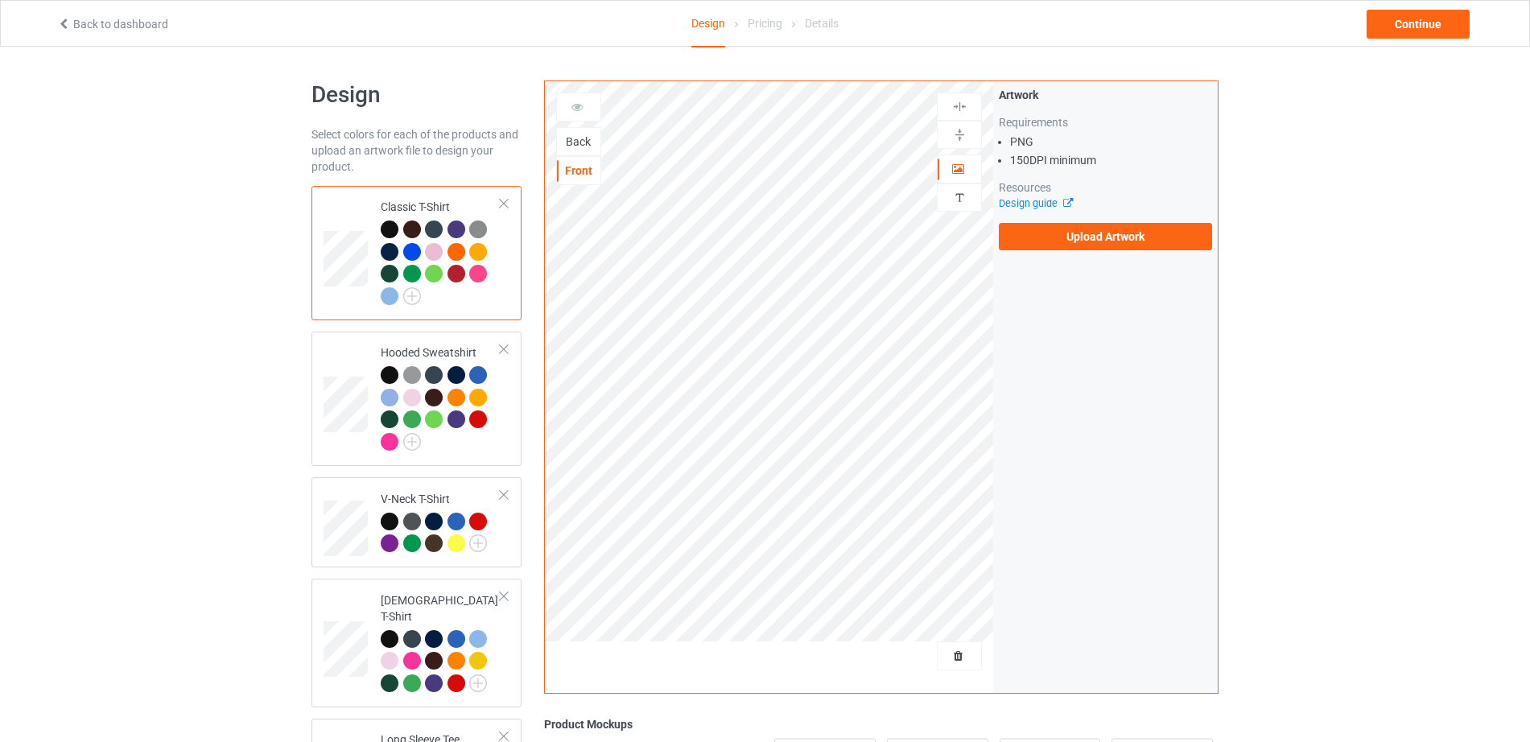
click at [568, 141] on div "Back" at bounding box center [578, 142] width 43 height 16
click at [1061, 241] on label "Upload Artwork" at bounding box center [1105, 236] width 213 height 27
click at [0, 0] on input "Upload Artwork" at bounding box center [0, 0] width 0 height 0
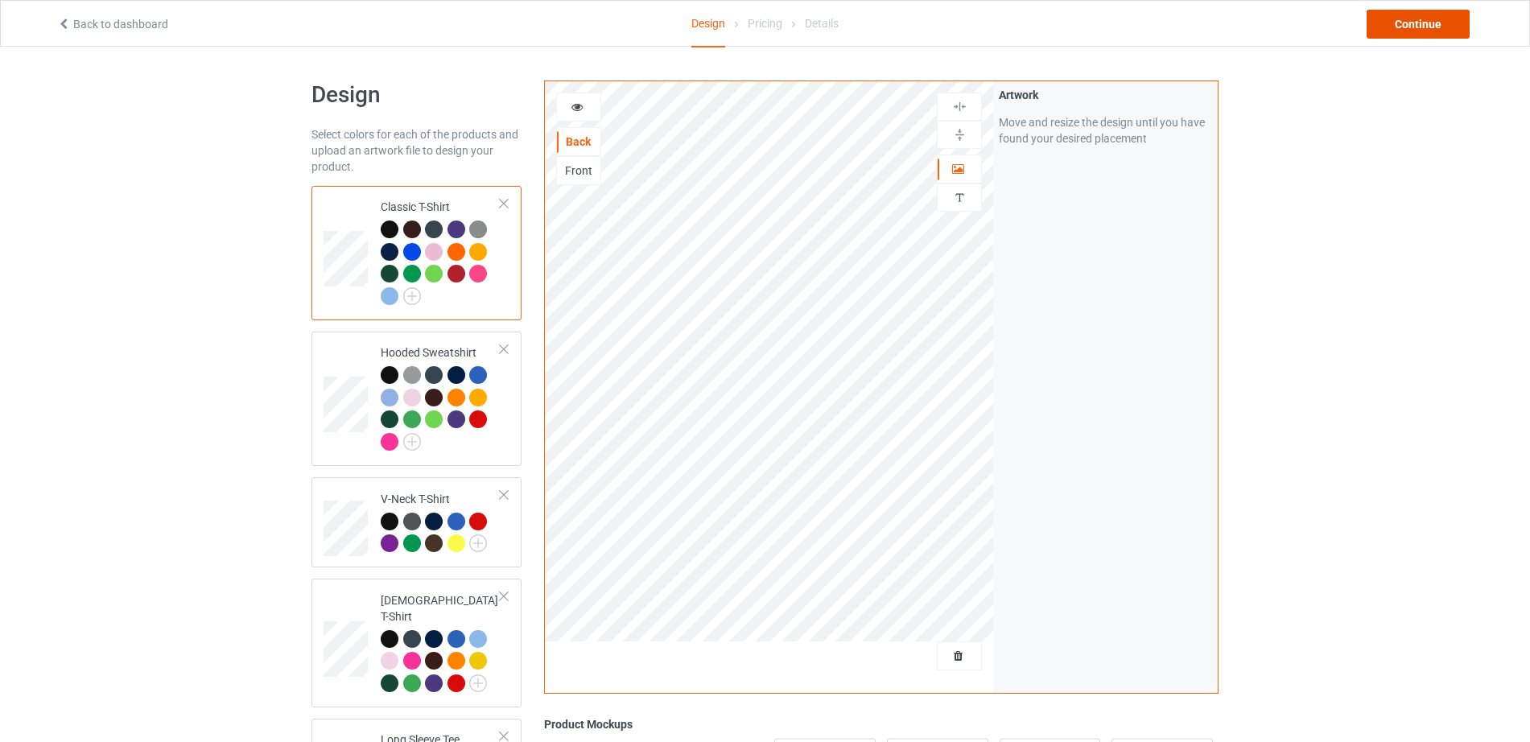
click at [1412, 27] on div "Continue" at bounding box center [1418, 24] width 103 height 29
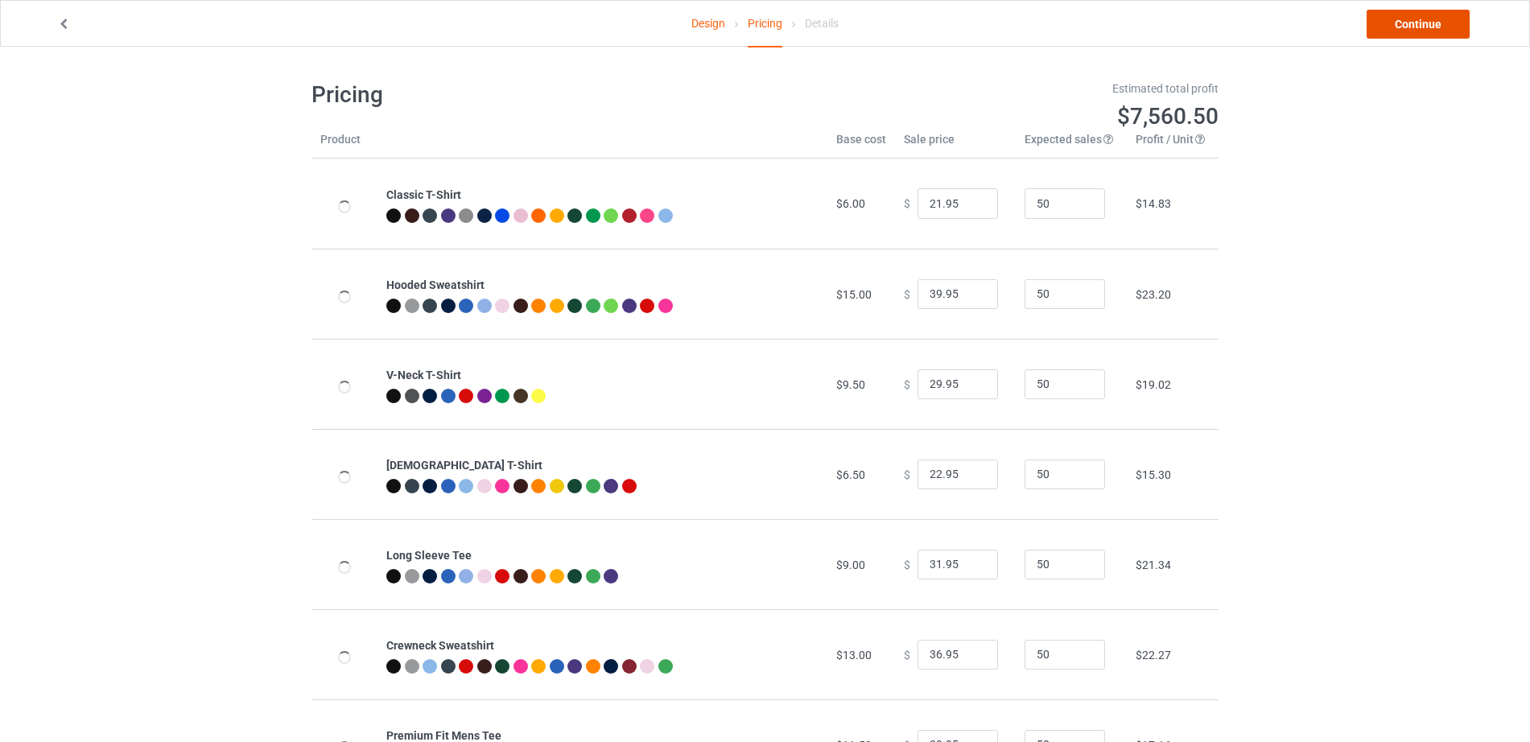
click at [1412, 27] on link "Continue" at bounding box center [1418, 24] width 103 height 29
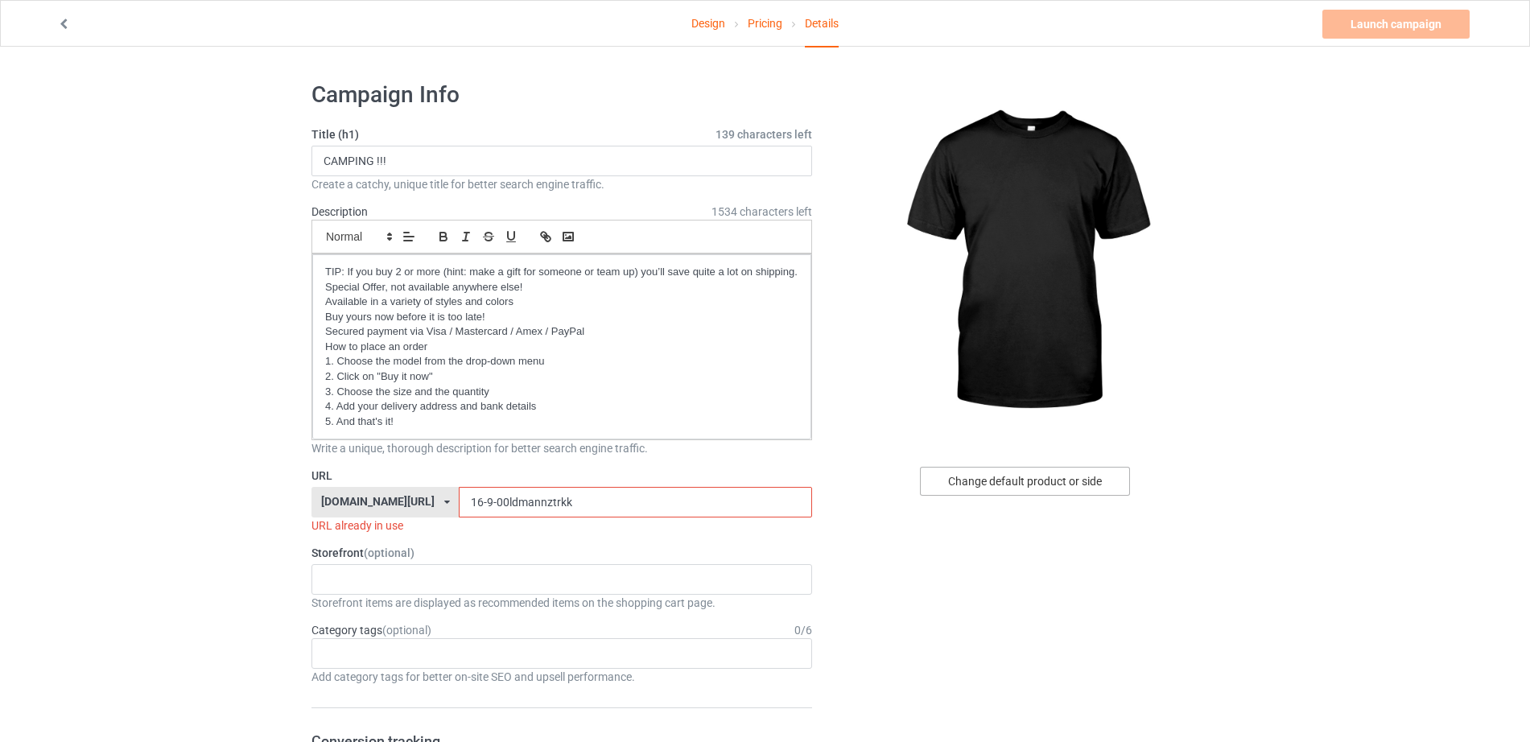
click at [980, 481] on div "Change default product or side" at bounding box center [1025, 481] width 210 height 29
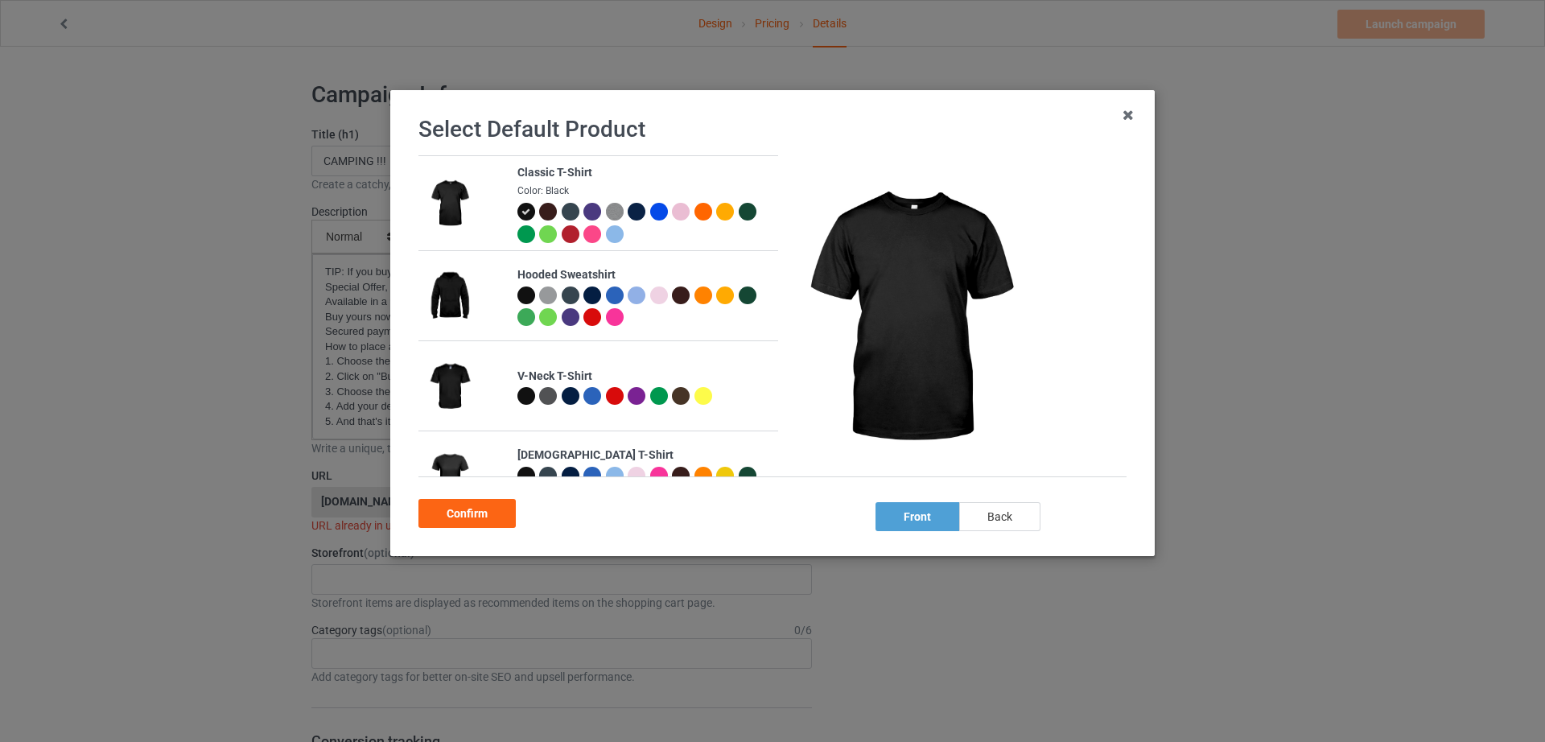
click at [994, 516] on div "back" at bounding box center [999, 516] width 81 height 29
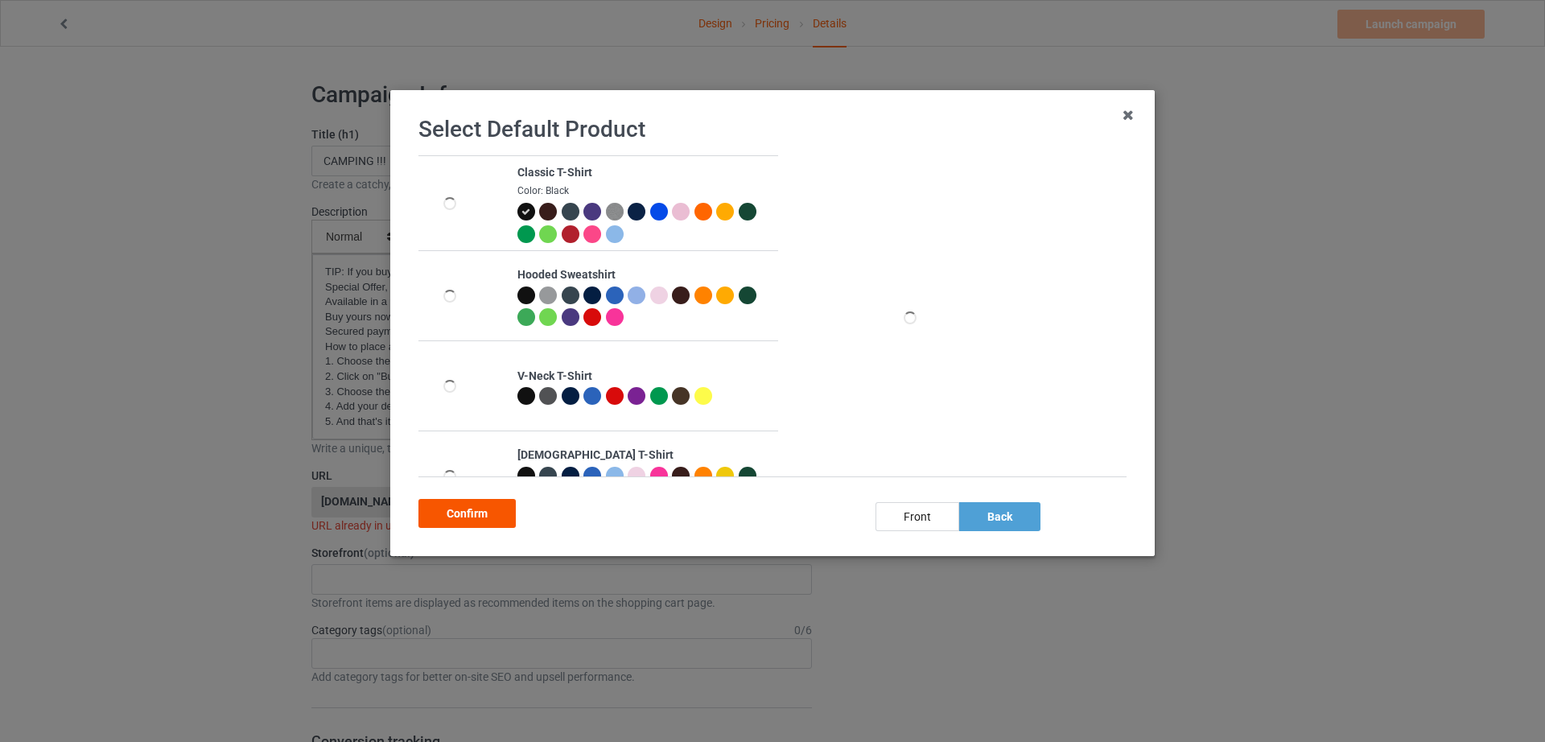
click at [470, 517] on div "Confirm" at bounding box center [466, 513] width 97 height 29
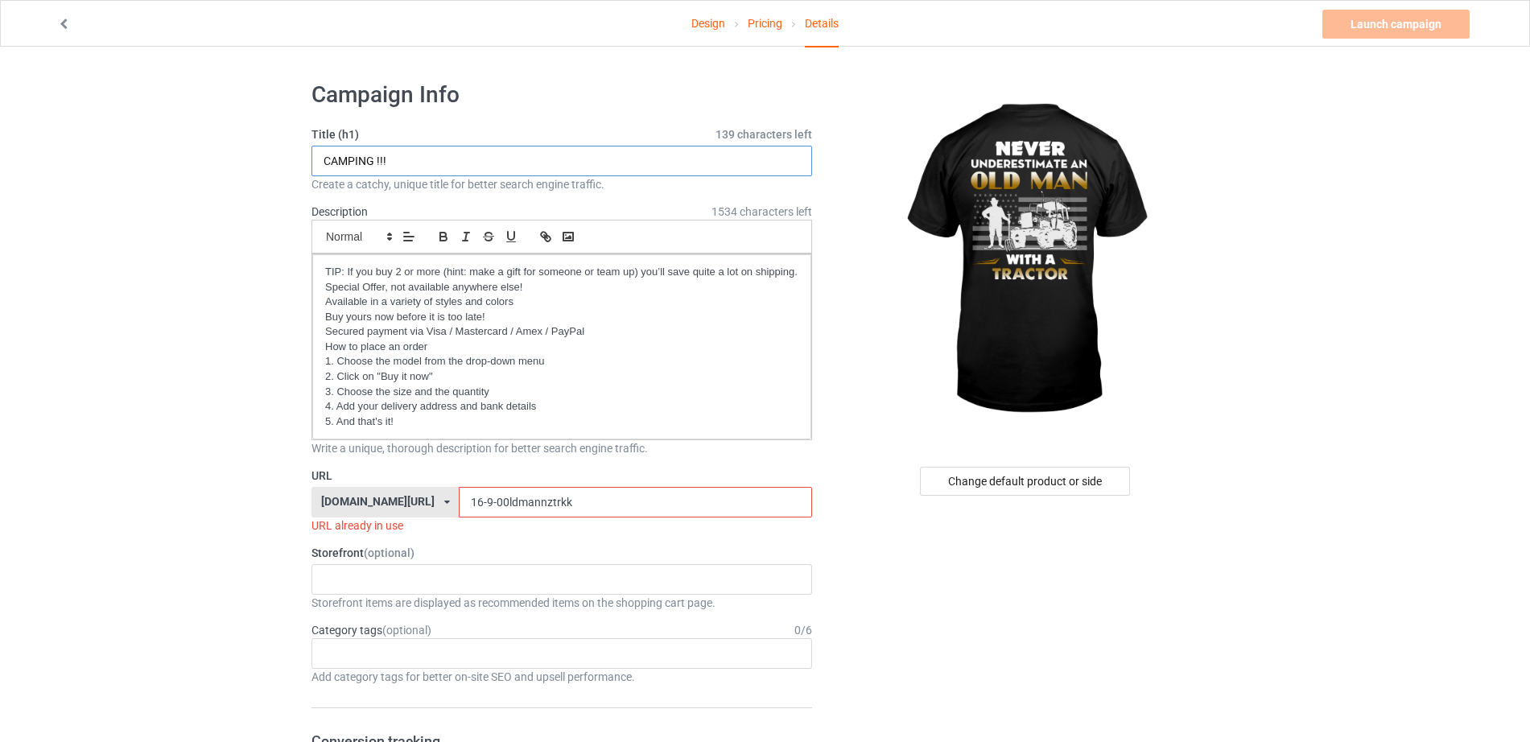
drag, startPoint x: 410, startPoint y: 161, endPoint x: 216, endPoint y: 84, distance: 208.8
paste input "TRACTOR"
type input "TRACTOR !!!"
drag, startPoint x: 546, startPoint y: 496, endPoint x: 372, endPoint y: 505, distance: 174.1
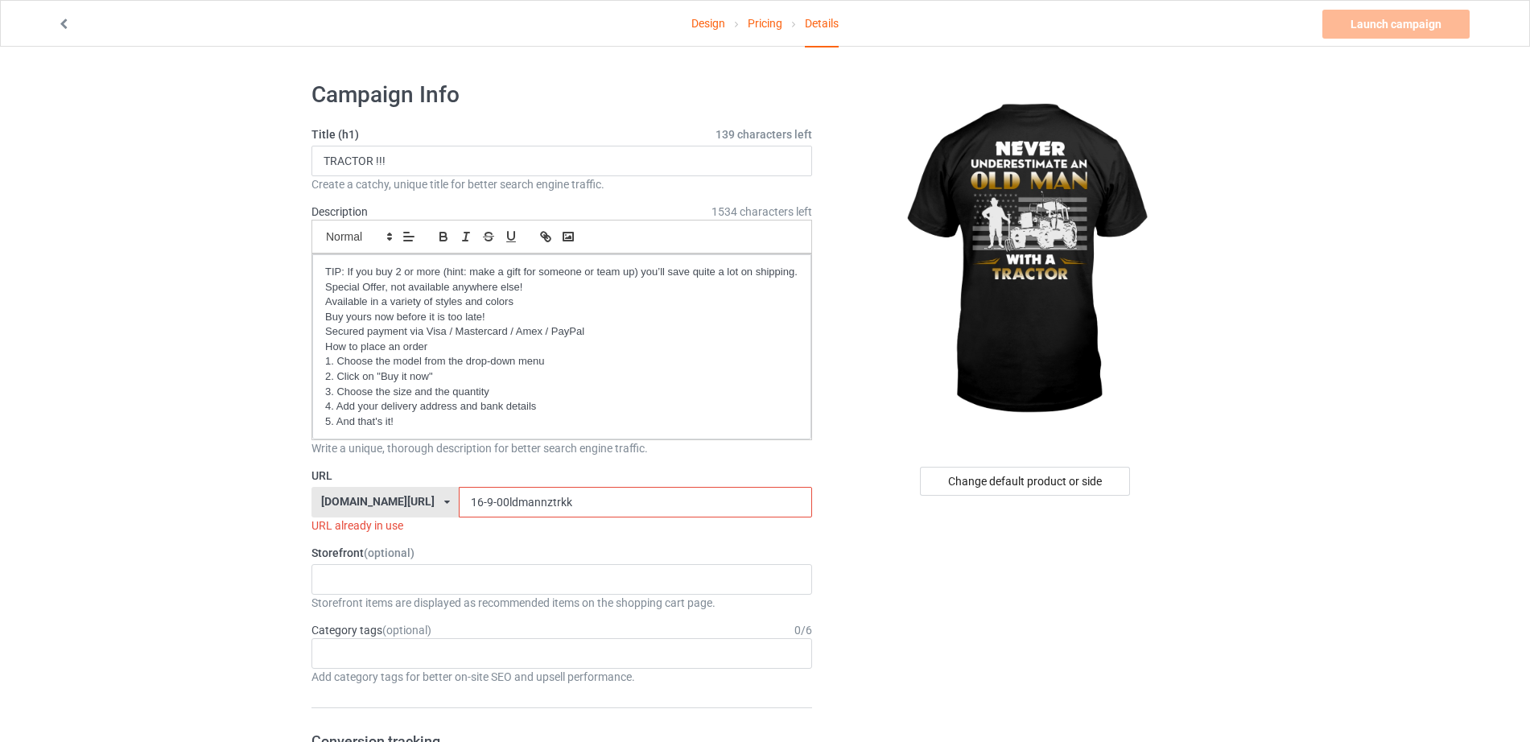
click at [372, 505] on div "[DOMAIN_NAME][URL] [DOMAIN_NAME][URL] 587d0d41cee36fd012c64a69 16-9-00ldmannztr…" at bounding box center [561, 502] width 501 height 31
paste input "27-9-00ldmannz"
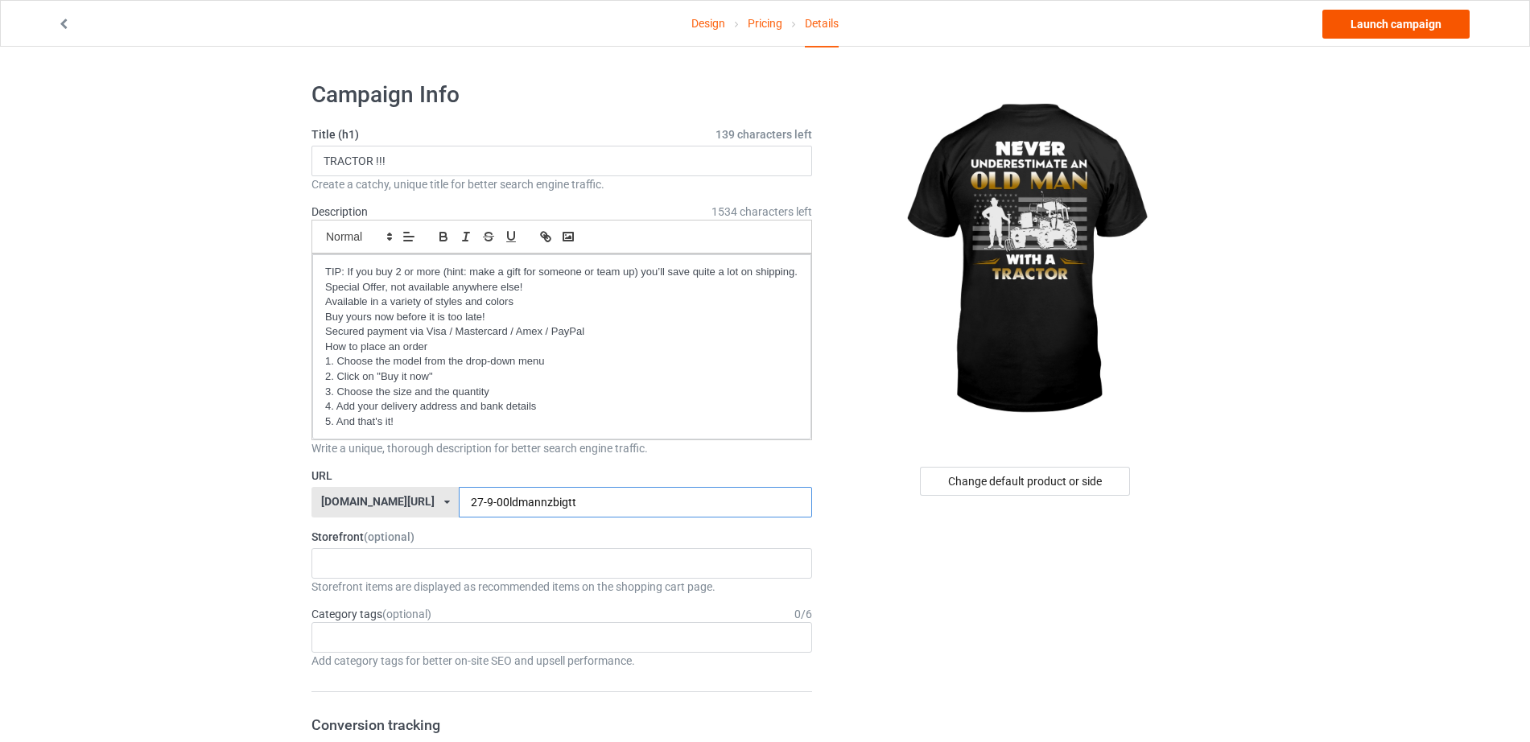
type input "27-9-00ldmannzbigtt"
click at [1378, 21] on link "Launch campaign" at bounding box center [1395, 24] width 147 height 29
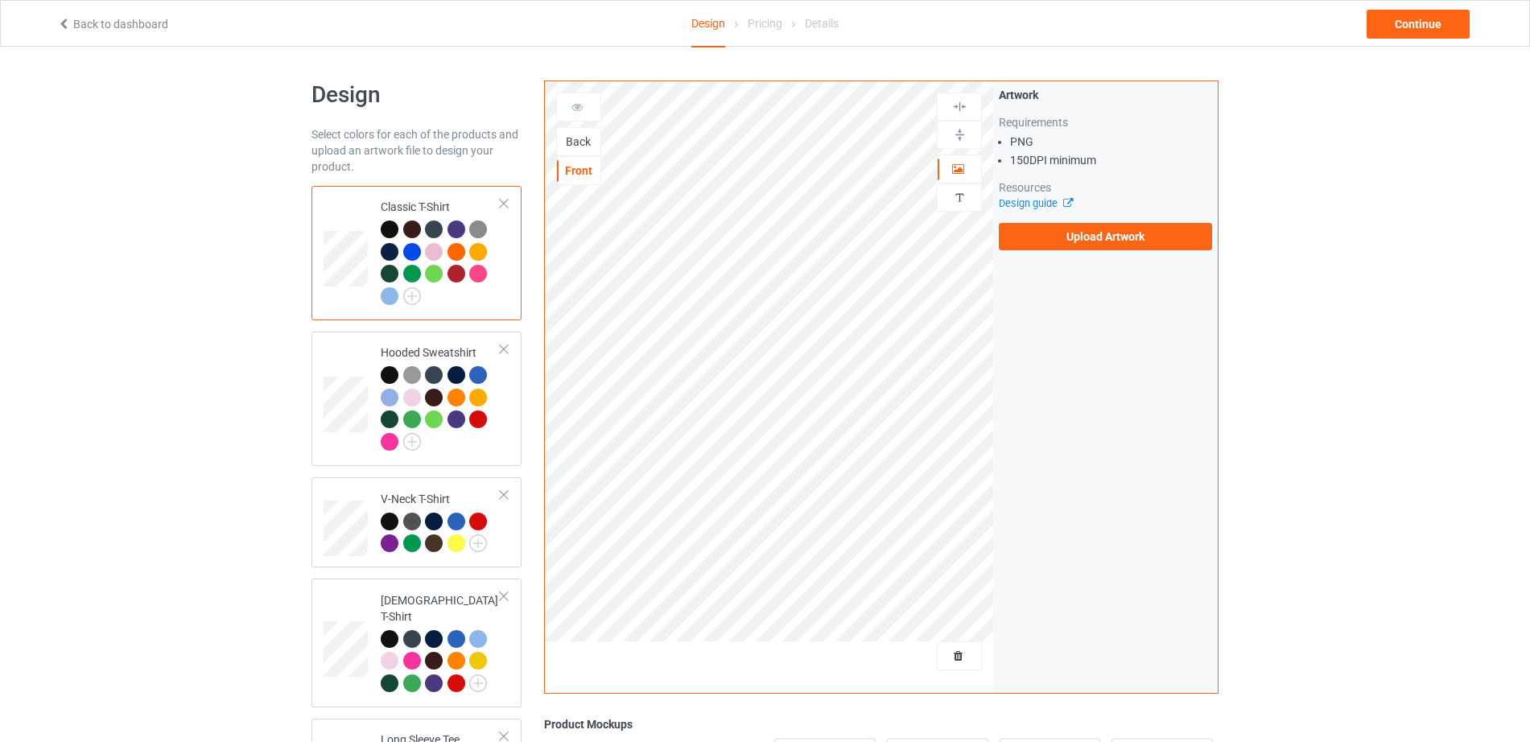
click at [581, 143] on div "Back" at bounding box center [578, 142] width 43 height 16
click at [1104, 241] on label "Upload Artwork" at bounding box center [1105, 236] width 213 height 27
click at [0, 0] on input "Upload Artwork" at bounding box center [0, 0] width 0 height 0
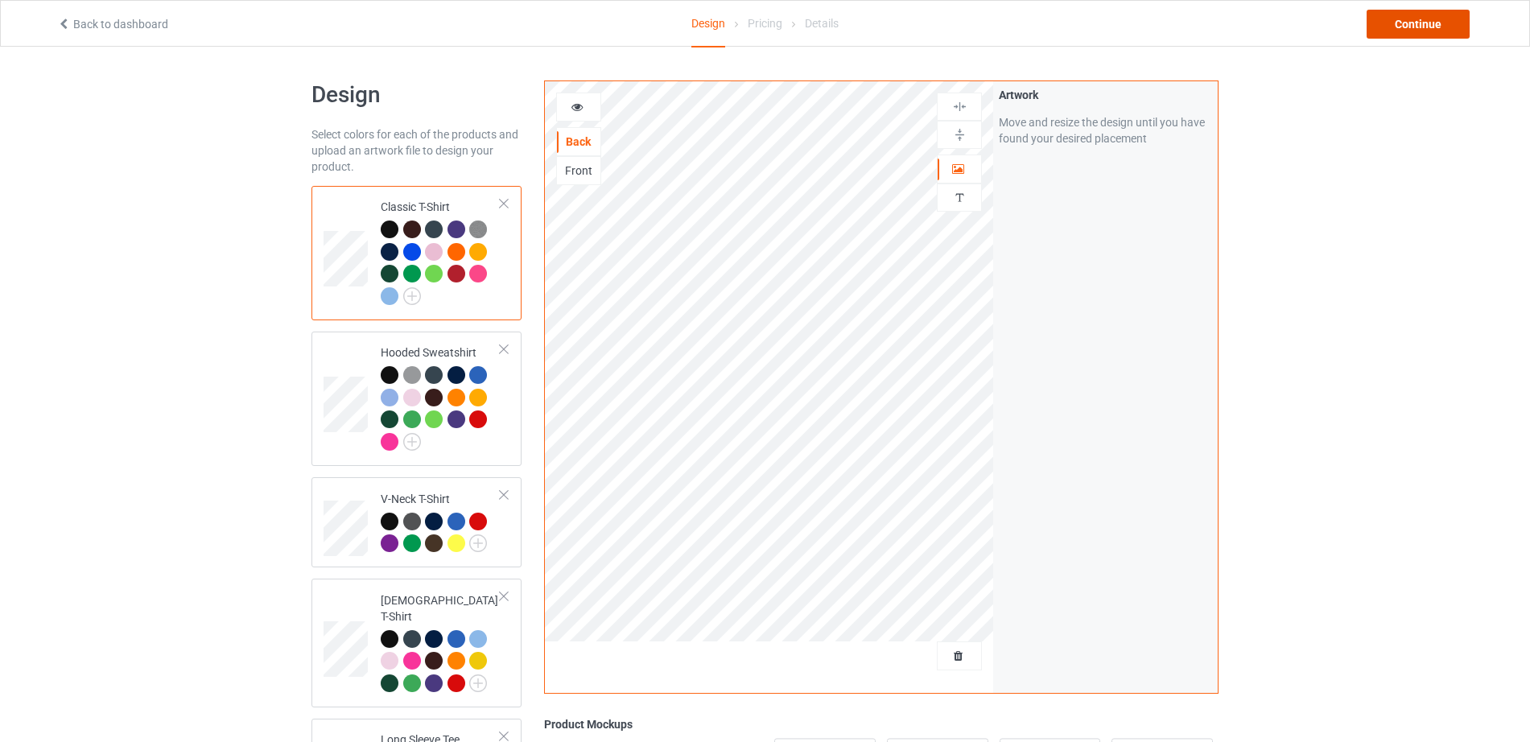
click at [1450, 23] on div "Continue" at bounding box center [1418, 24] width 103 height 29
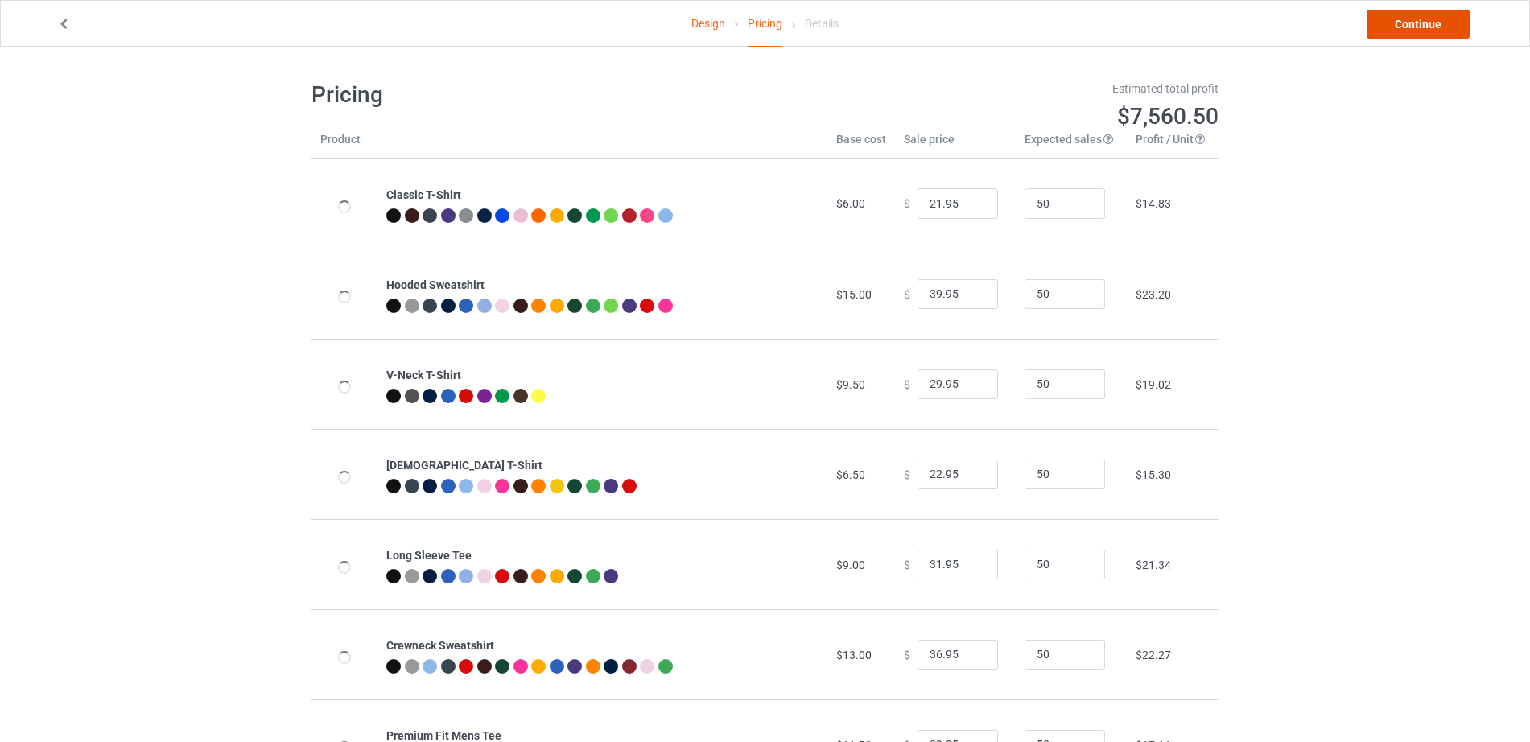
click at [1420, 23] on link "Continue" at bounding box center [1418, 24] width 103 height 29
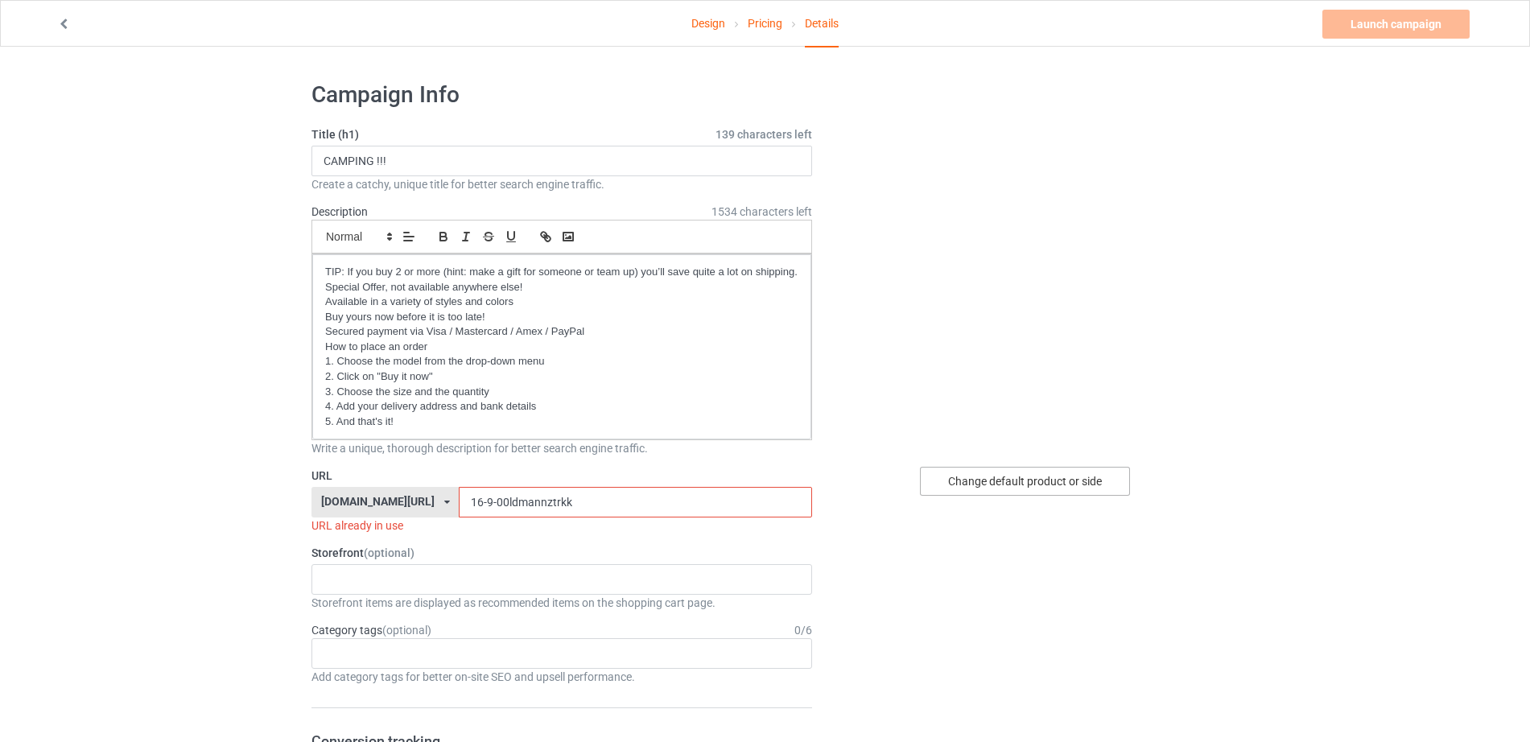
click at [1024, 484] on div "Change default product or side" at bounding box center [1025, 481] width 210 height 29
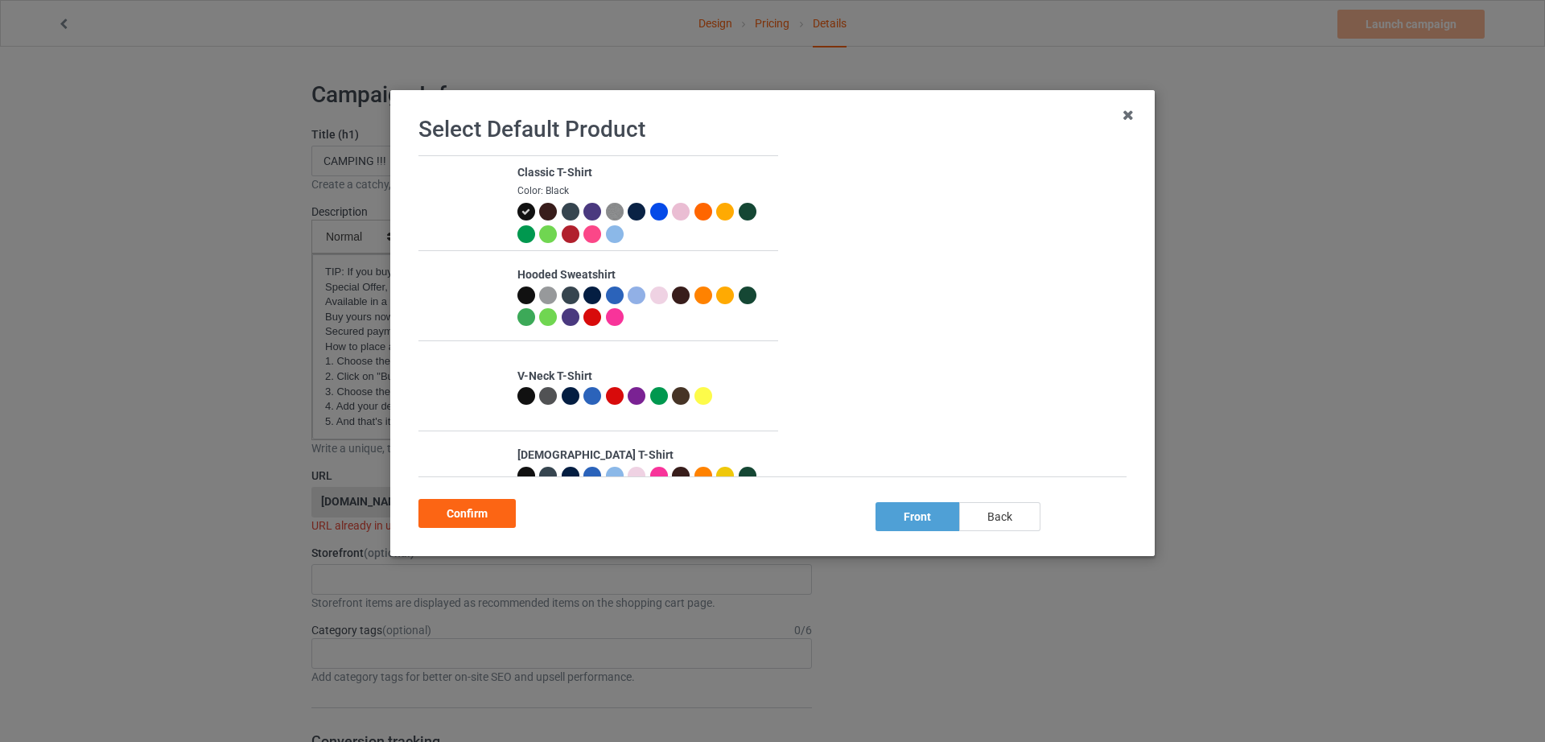
click at [996, 526] on div "back" at bounding box center [999, 516] width 81 height 29
click at [461, 517] on div "Confirm" at bounding box center [466, 513] width 97 height 29
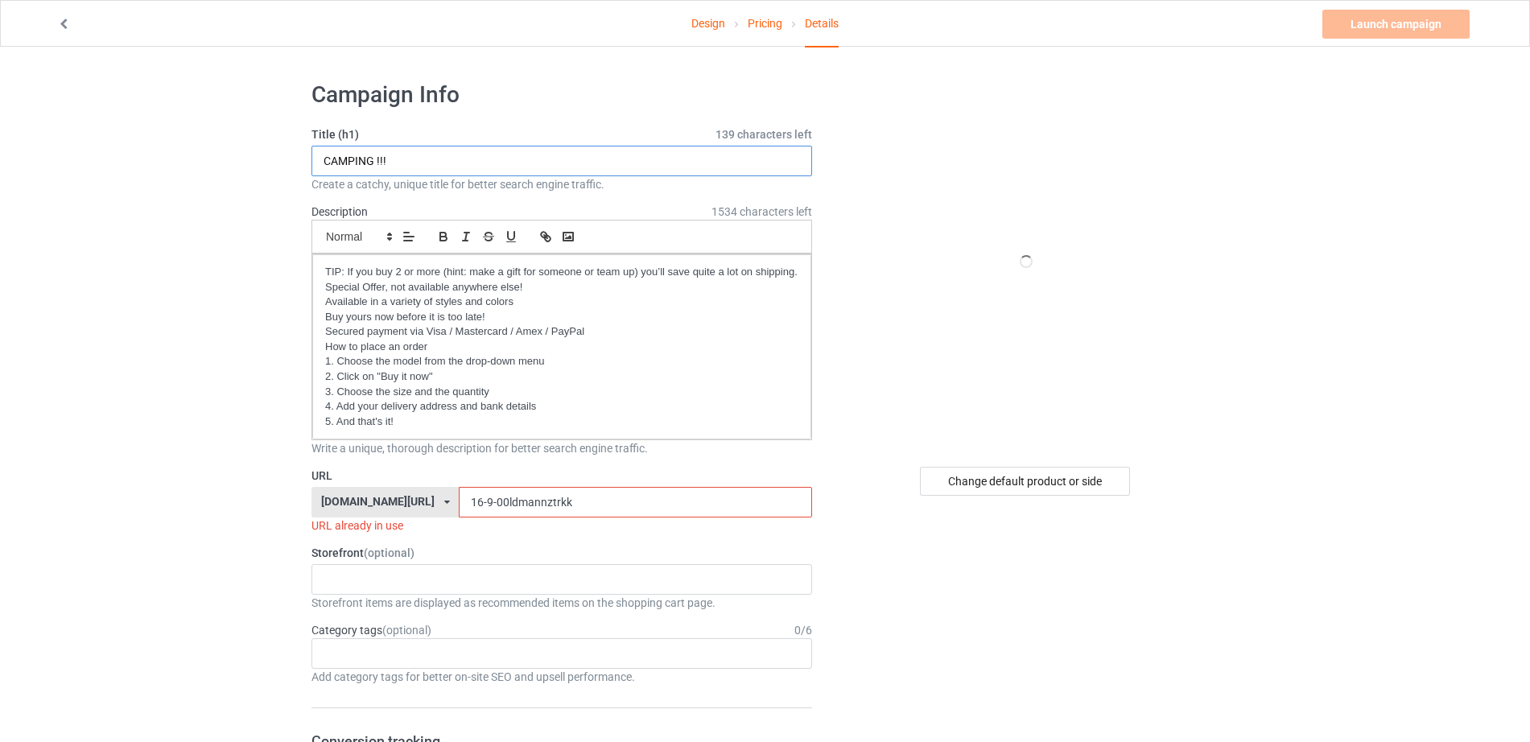
drag, startPoint x: 269, startPoint y: 157, endPoint x: 206, endPoint y: 159, distance: 62.8
paste input "TRACTOR"
type input "TRACTOR !!!"
drag, startPoint x: 468, startPoint y: 493, endPoint x: 320, endPoint y: 487, distance: 148.2
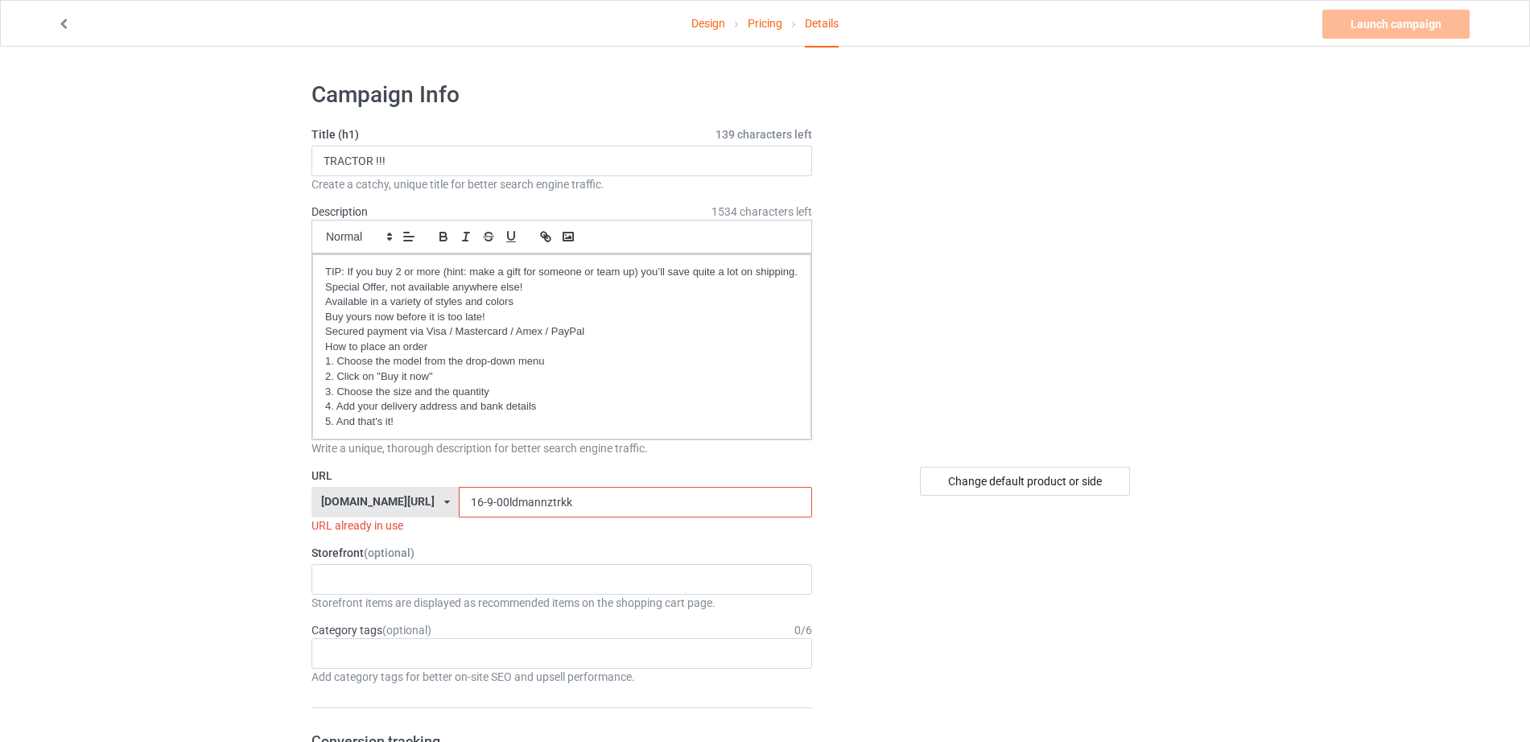
click at [320, 487] on div "teechip.com/ teechip.com/ 587d0d41cee36fd012c64a69 16-9-00ldmannztrkk" at bounding box center [561, 502] width 501 height 31
paste input "27-9-00ldmannz"
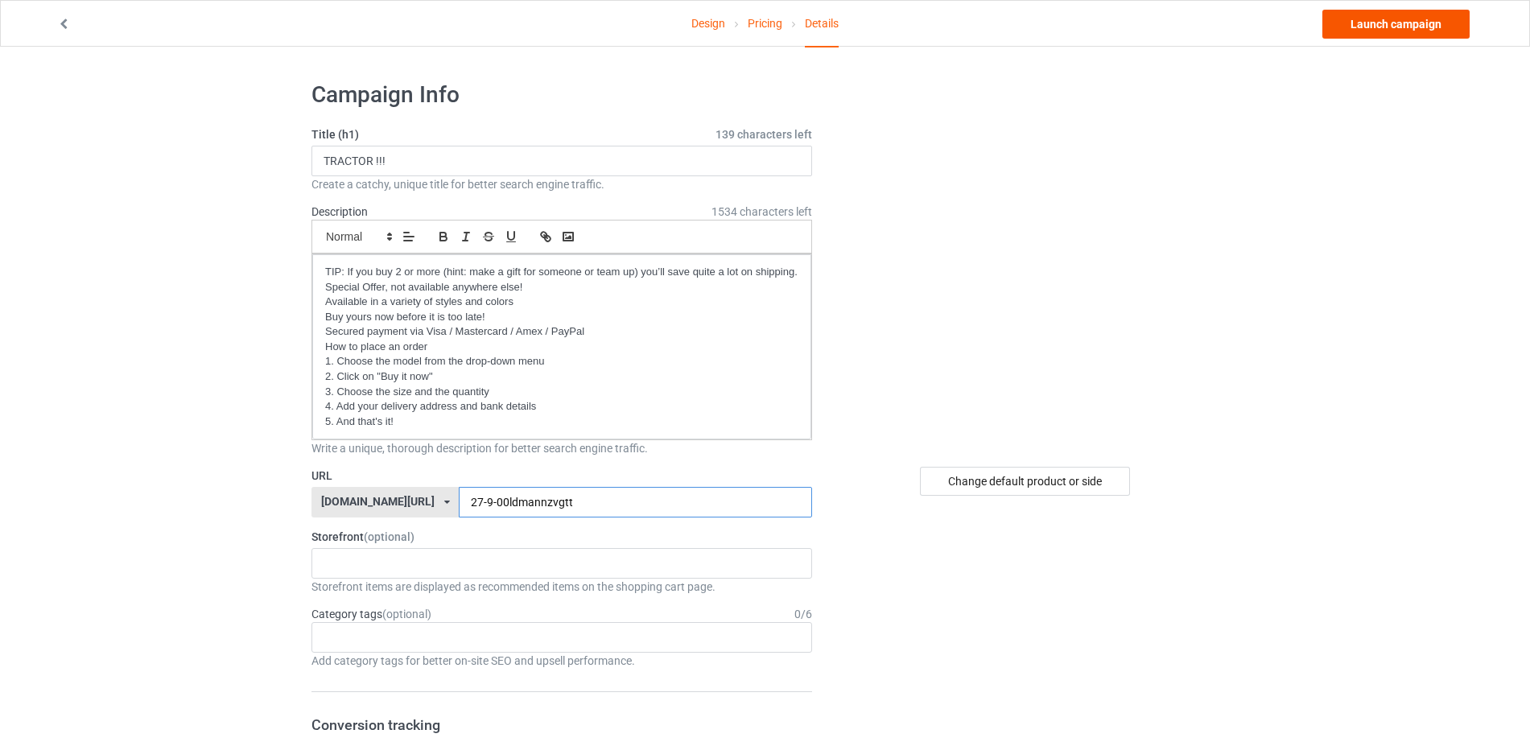
type input "27-9-00ldmannzvgtt"
click at [1413, 21] on link "Launch campaign" at bounding box center [1395, 24] width 147 height 29
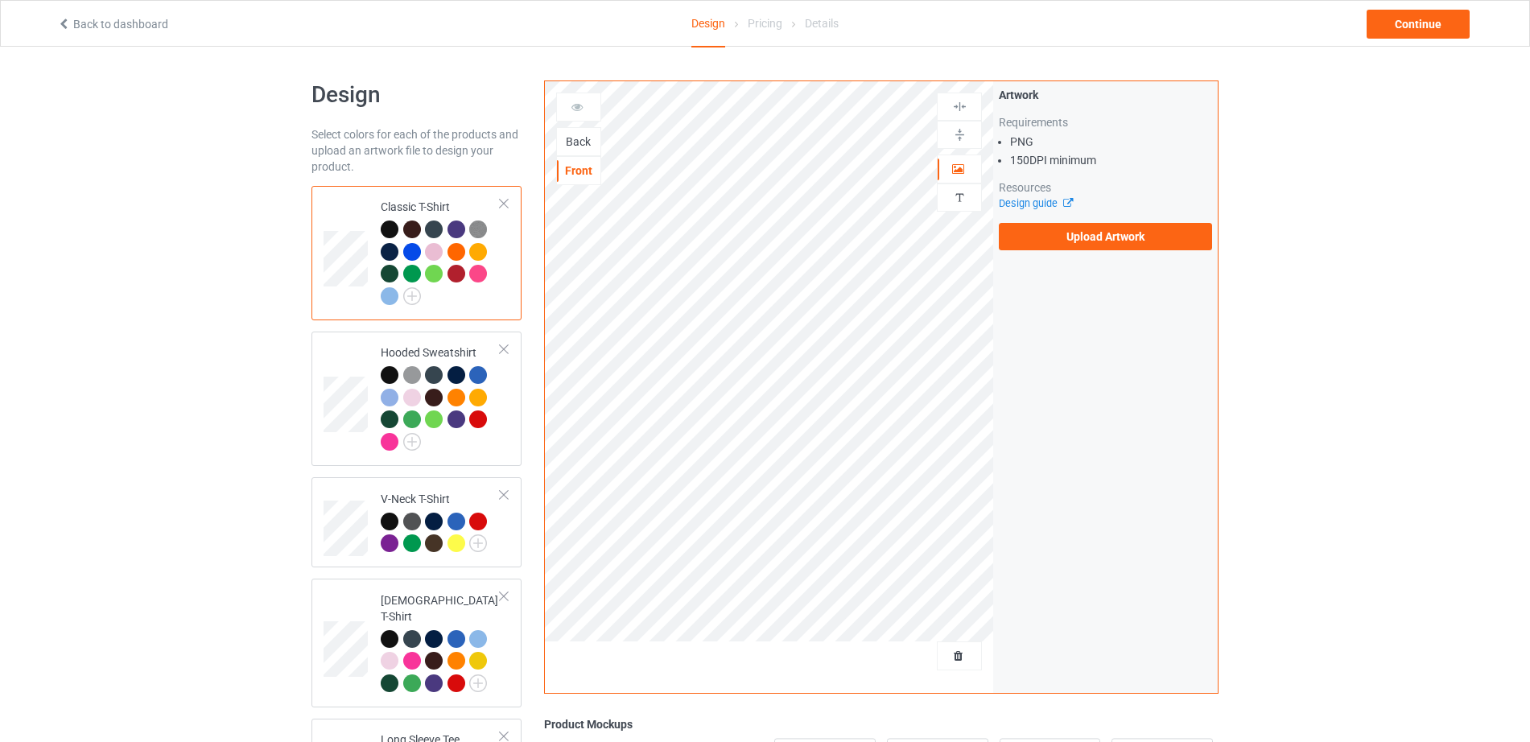
click at [579, 132] on div "Back" at bounding box center [578, 141] width 45 height 29
